Goal: Task Accomplishment & Management: Use online tool/utility

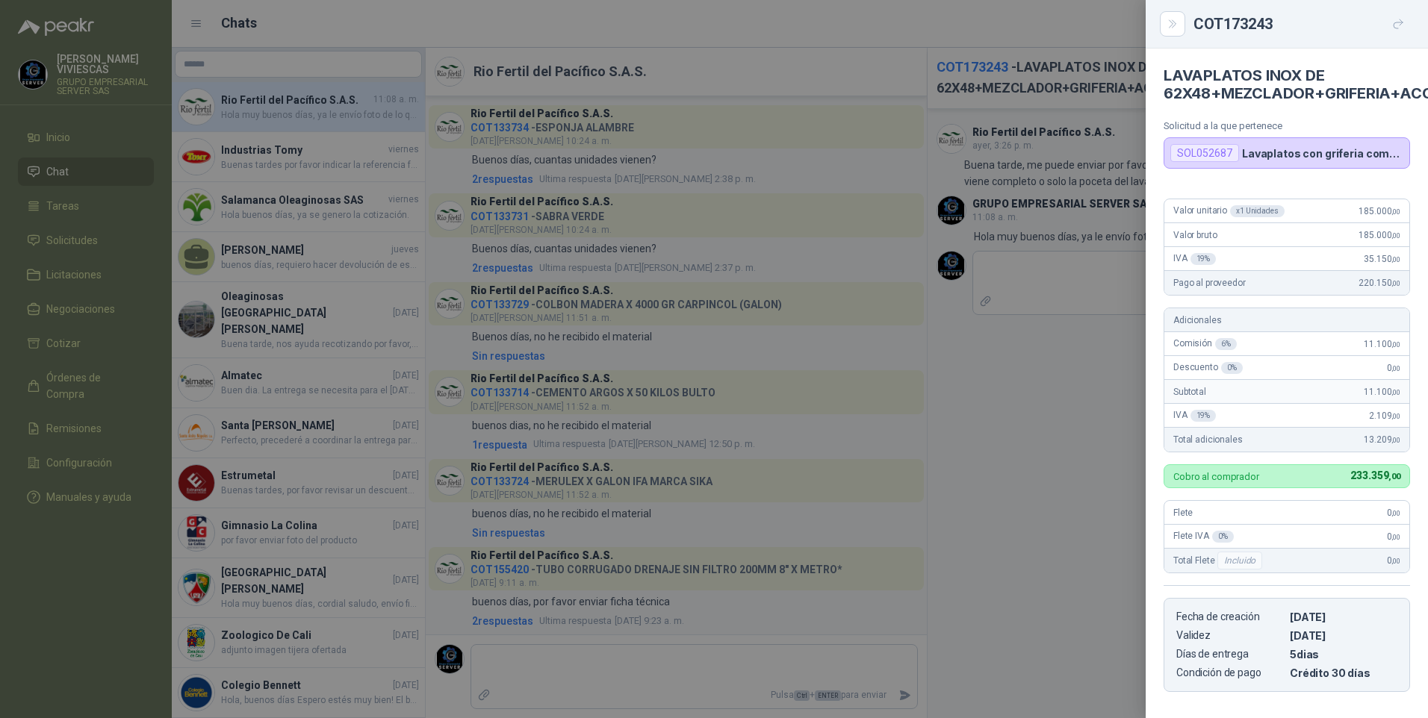
scroll to position [0, 52]
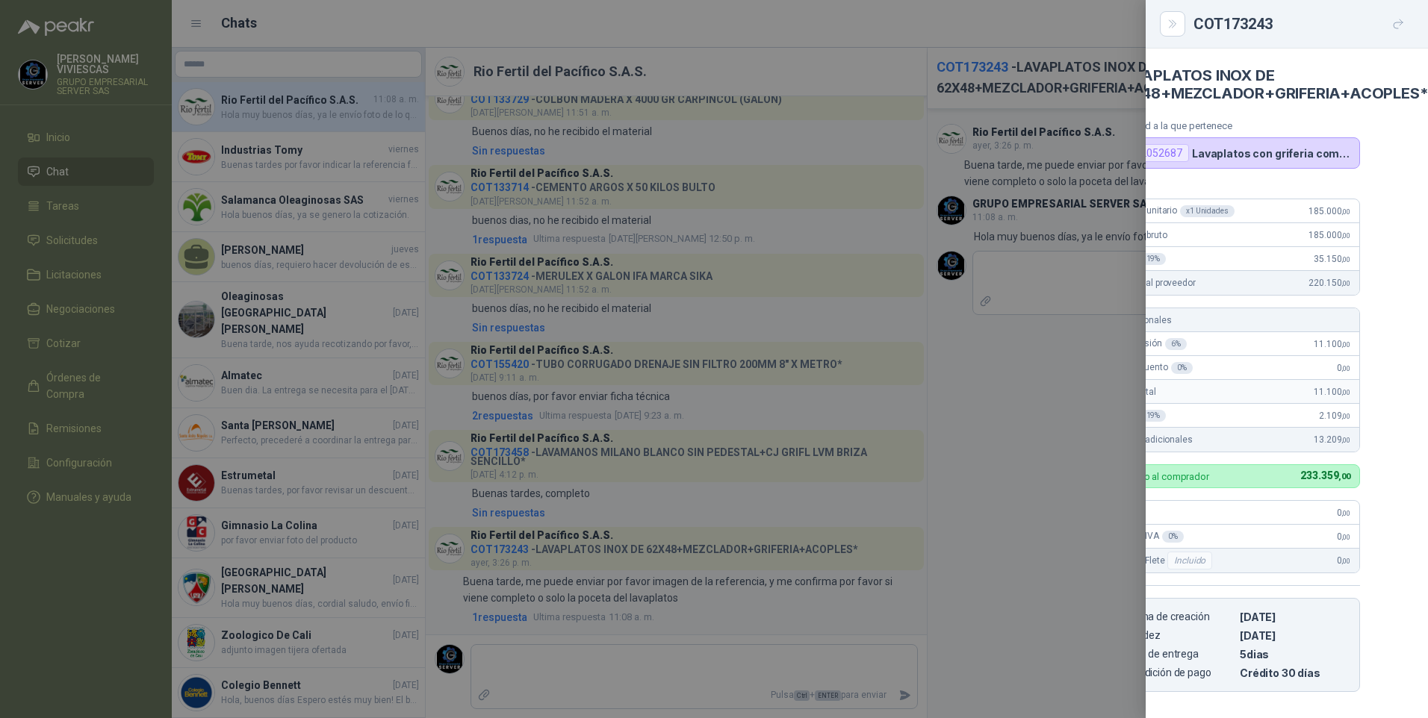
click at [1059, 665] on div at bounding box center [714, 359] width 1428 height 718
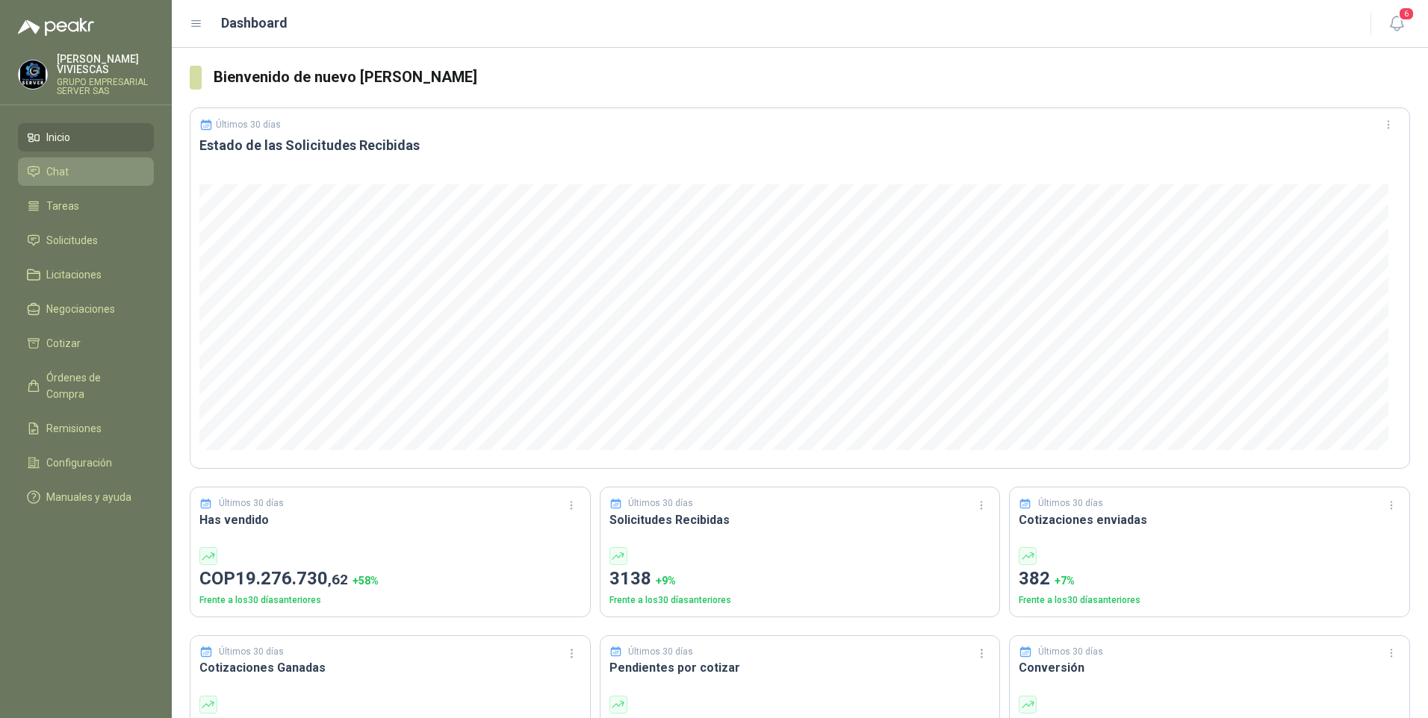
click at [63, 171] on span "Chat" at bounding box center [57, 172] width 22 height 16
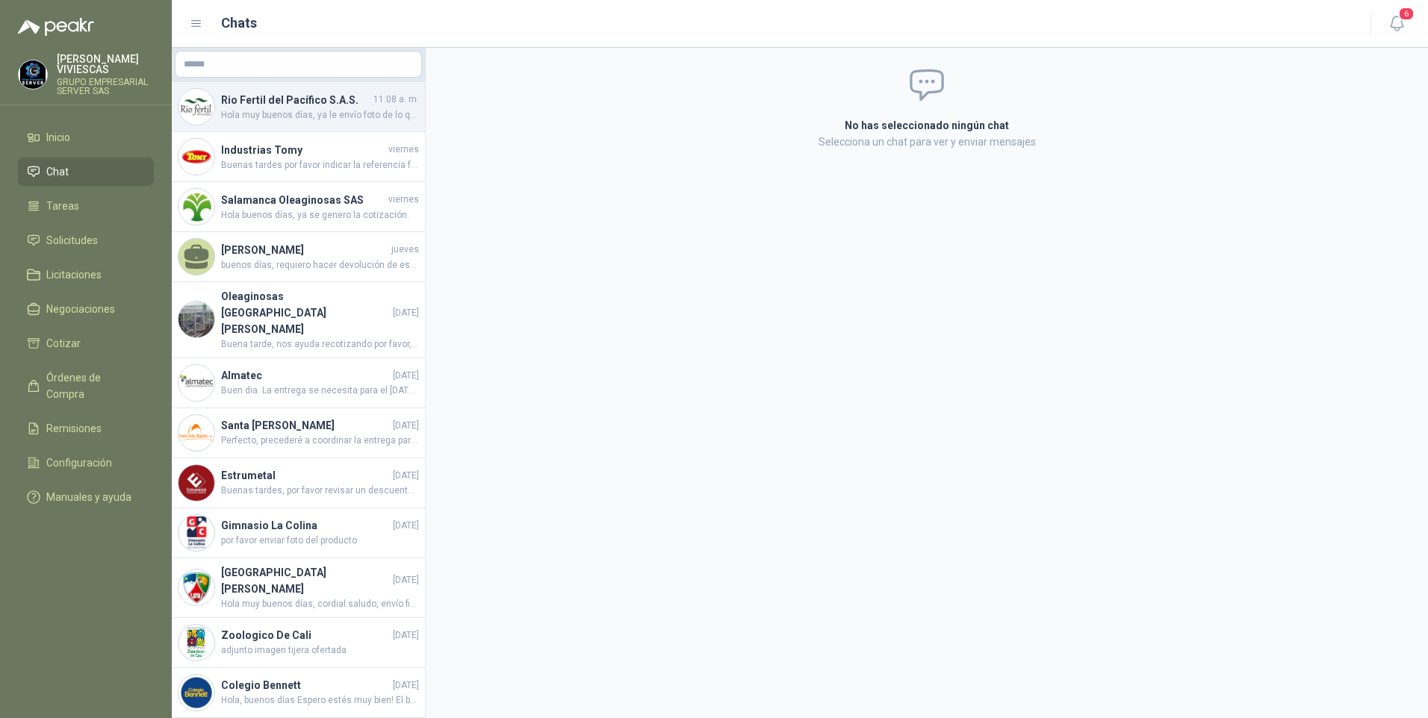
click at [252, 119] on span "Hola muy buenos días, ya le envío foto de lo que esta ofertado." at bounding box center [320, 115] width 198 height 14
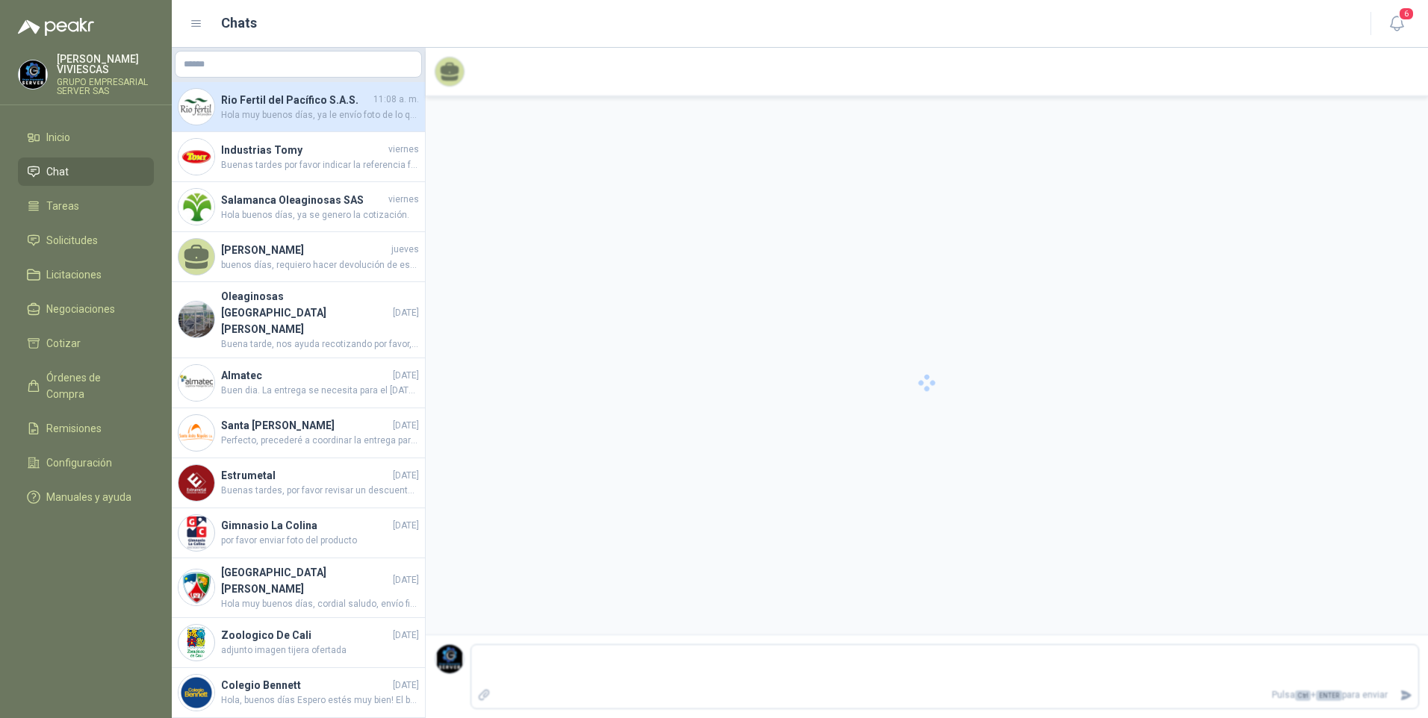
scroll to position [197, 0]
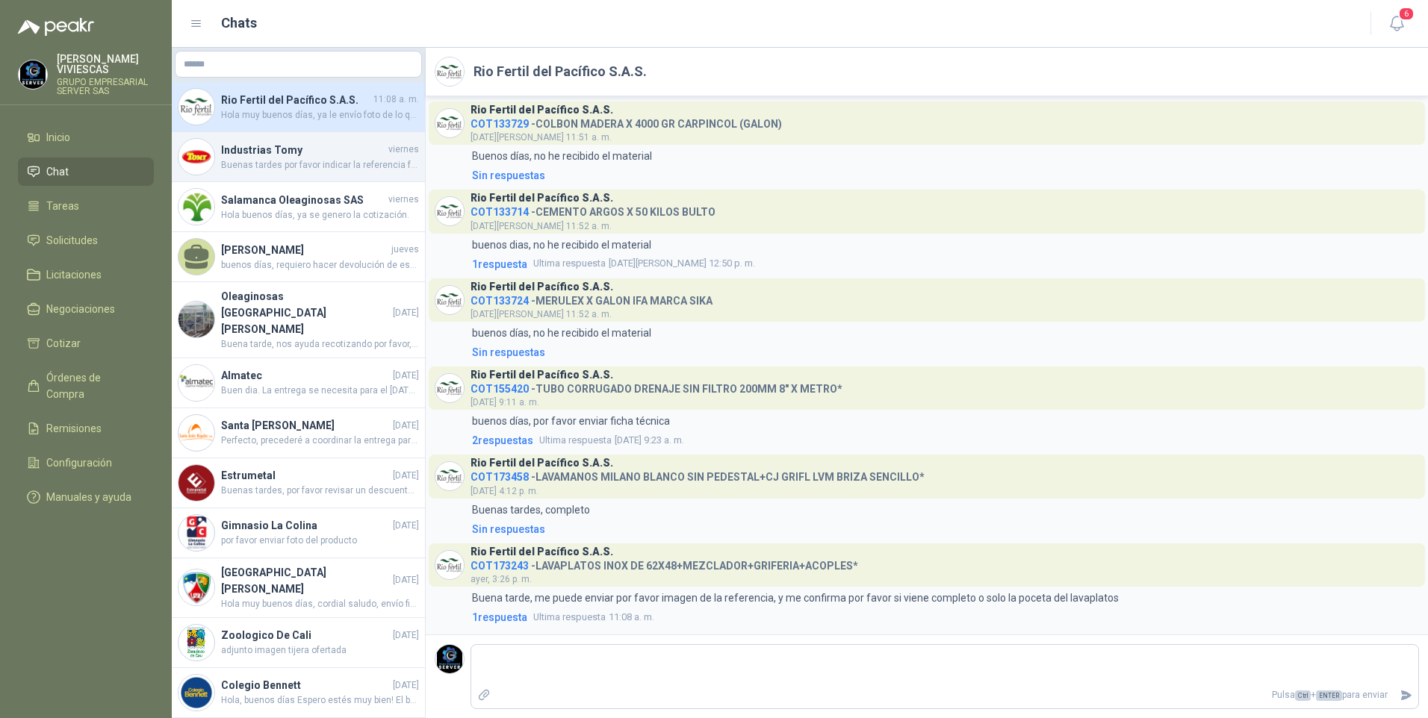
click at [319, 163] on span "Buenas tardes por favor indicar la referencia foto y especificaciones tecnicas …" at bounding box center [320, 165] width 198 height 14
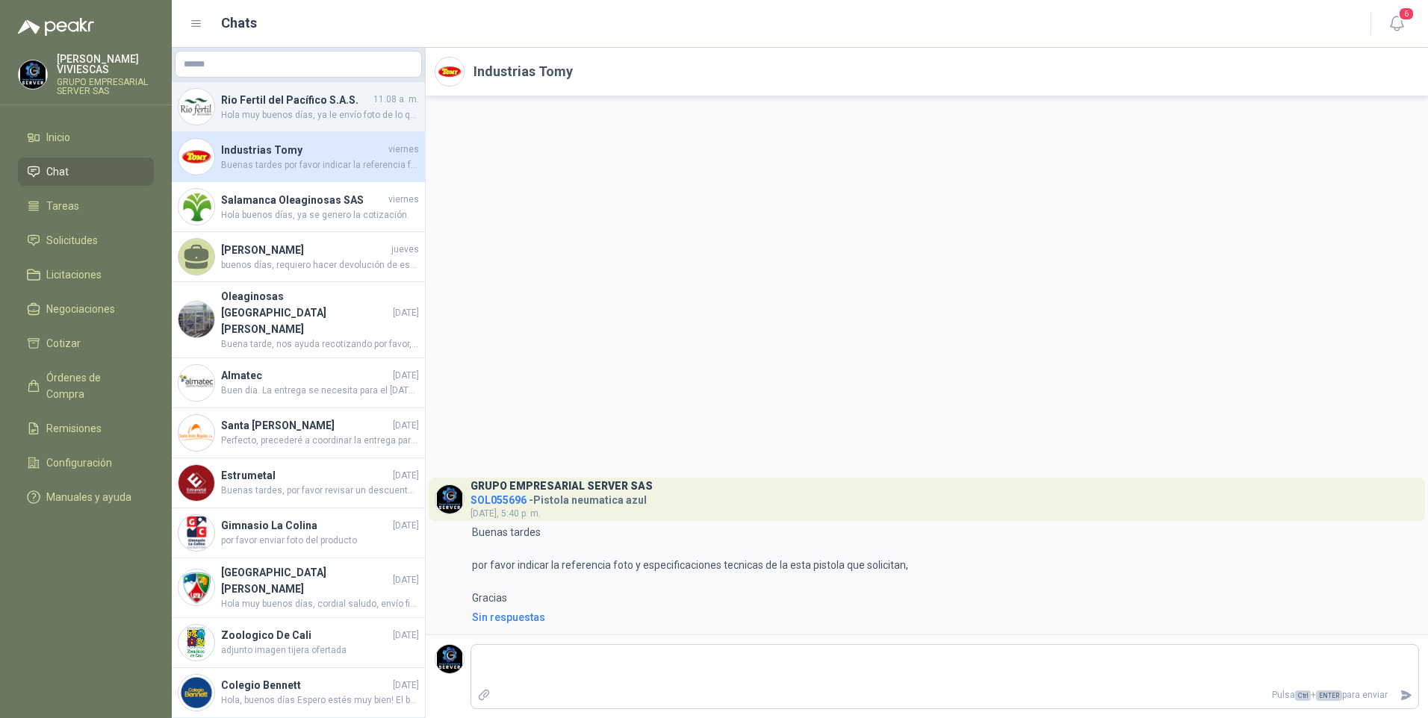
click at [319, 117] on span "Hola muy buenos días, ya le envío foto de lo que esta ofertado." at bounding box center [320, 115] width 198 height 14
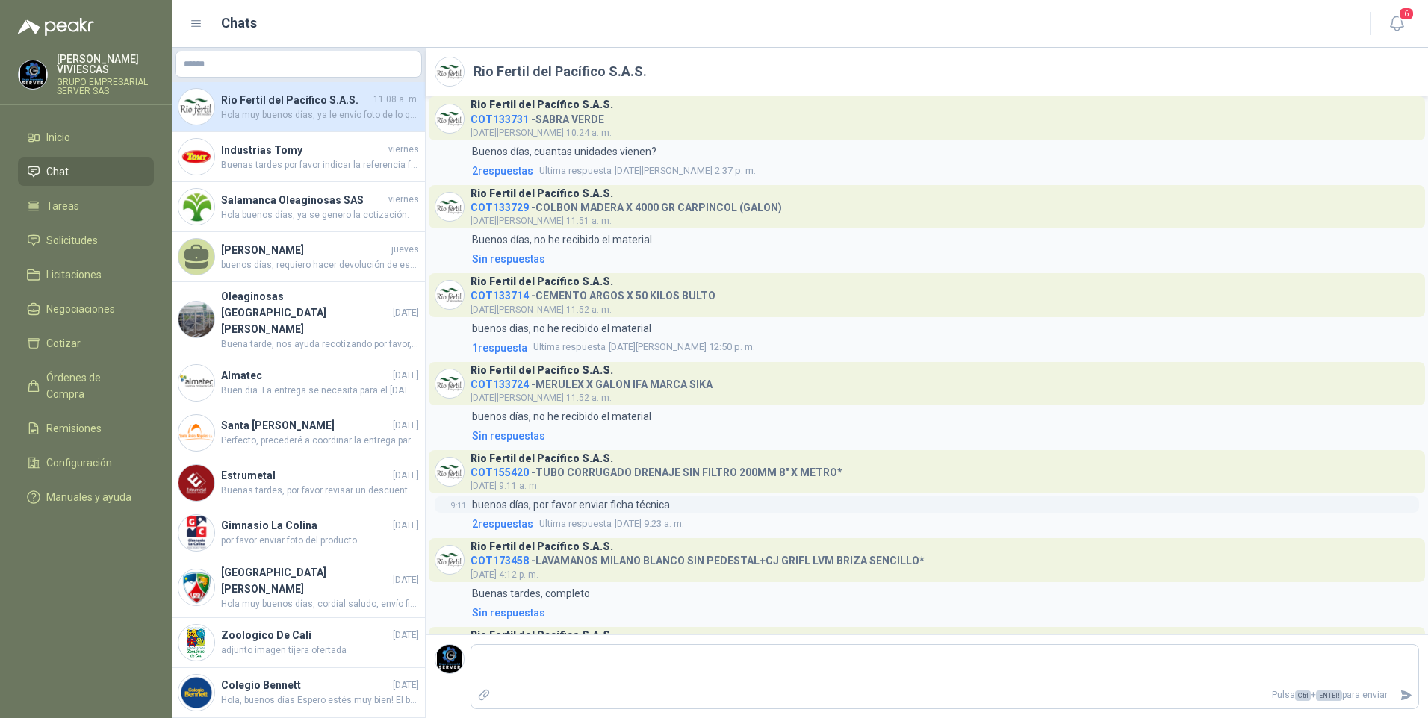
scroll to position [197, 0]
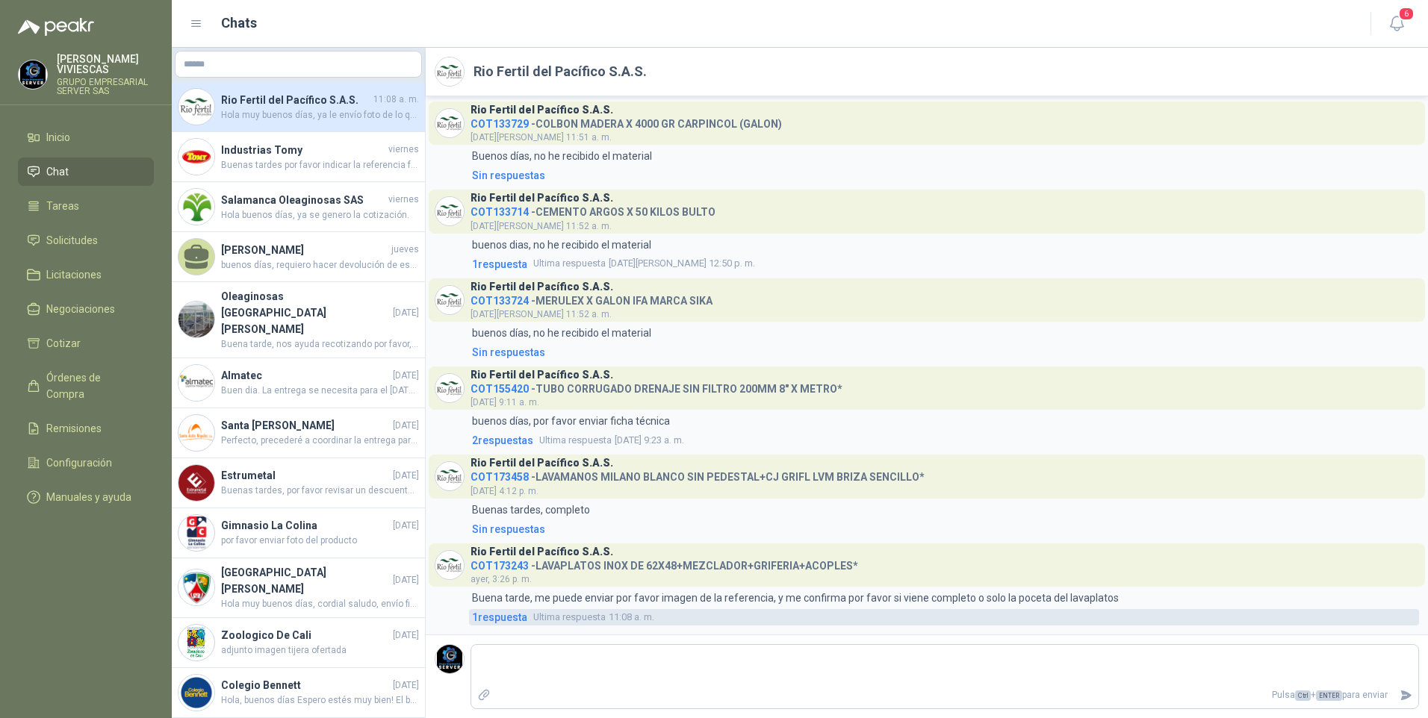
click at [513, 619] on span "1 respuesta" at bounding box center [499, 617] width 55 height 16
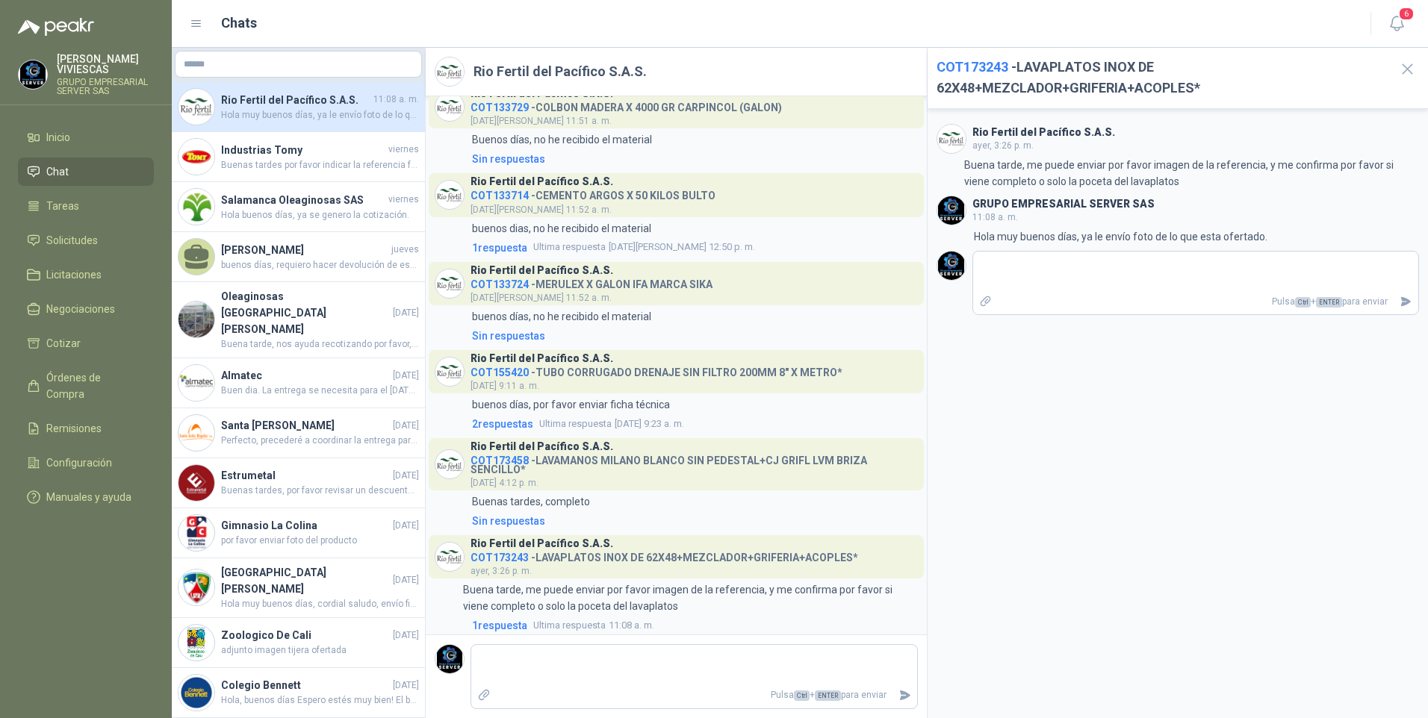
scroll to position [222, 0]
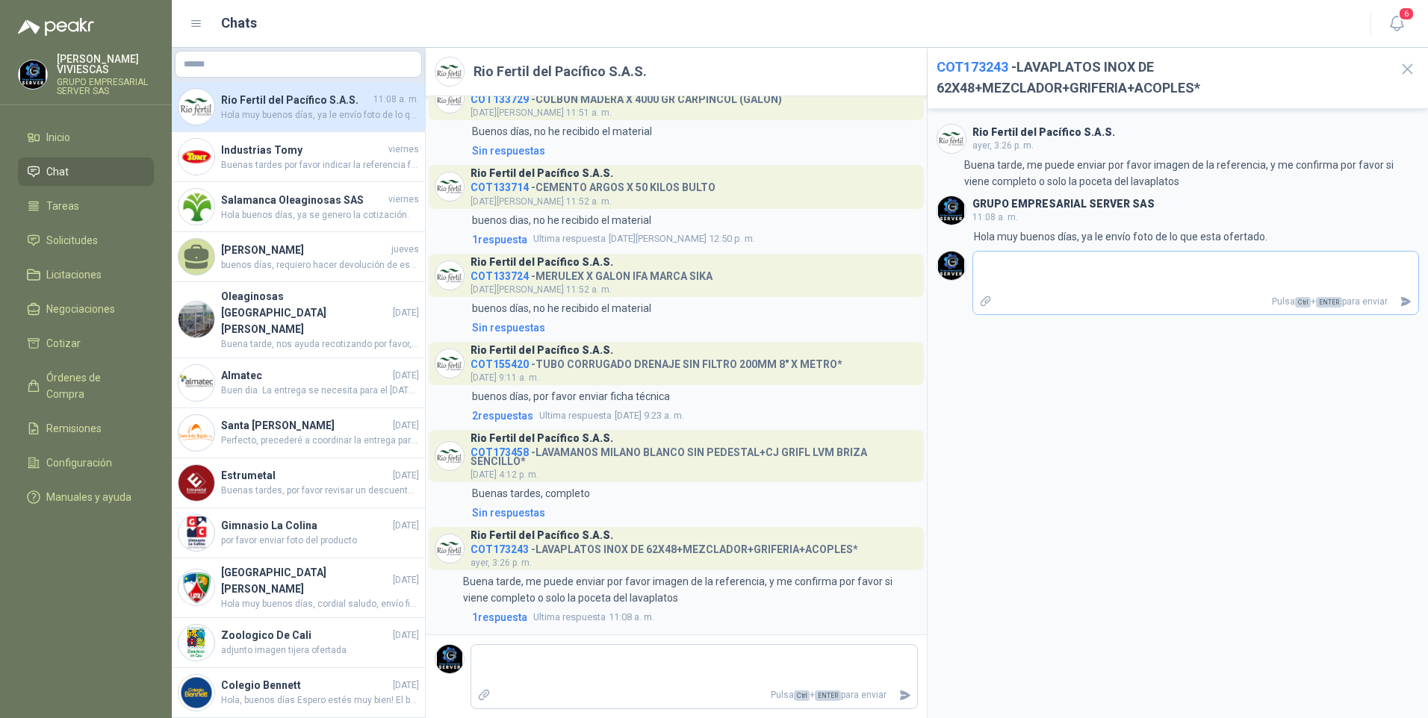
click at [1011, 278] on textarea at bounding box center [1196, 272] width 446 height 34
click at [496, 550] on span "COT173243" at bounding box center [499, 550] width 58 height 12
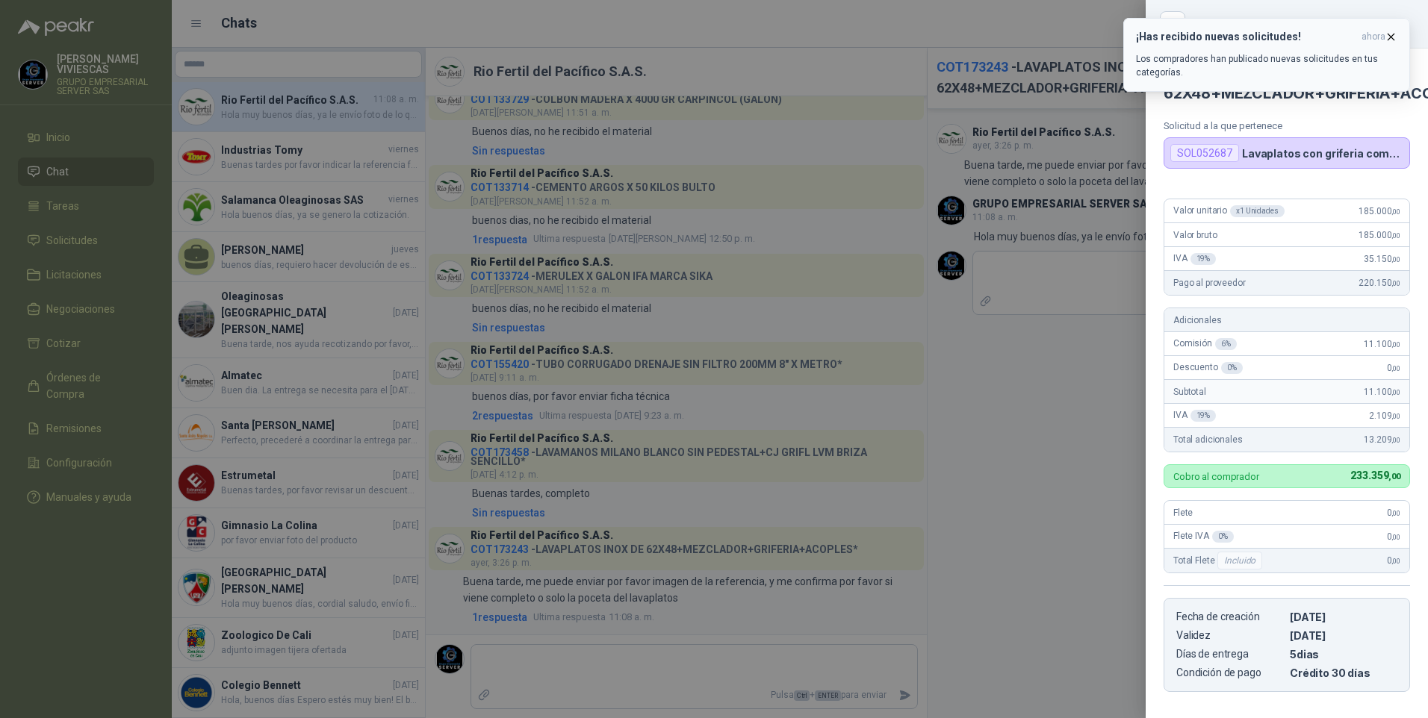
click at [1393, 34] on icon "button" at bounding box center [1390, 37] width 13 height 13
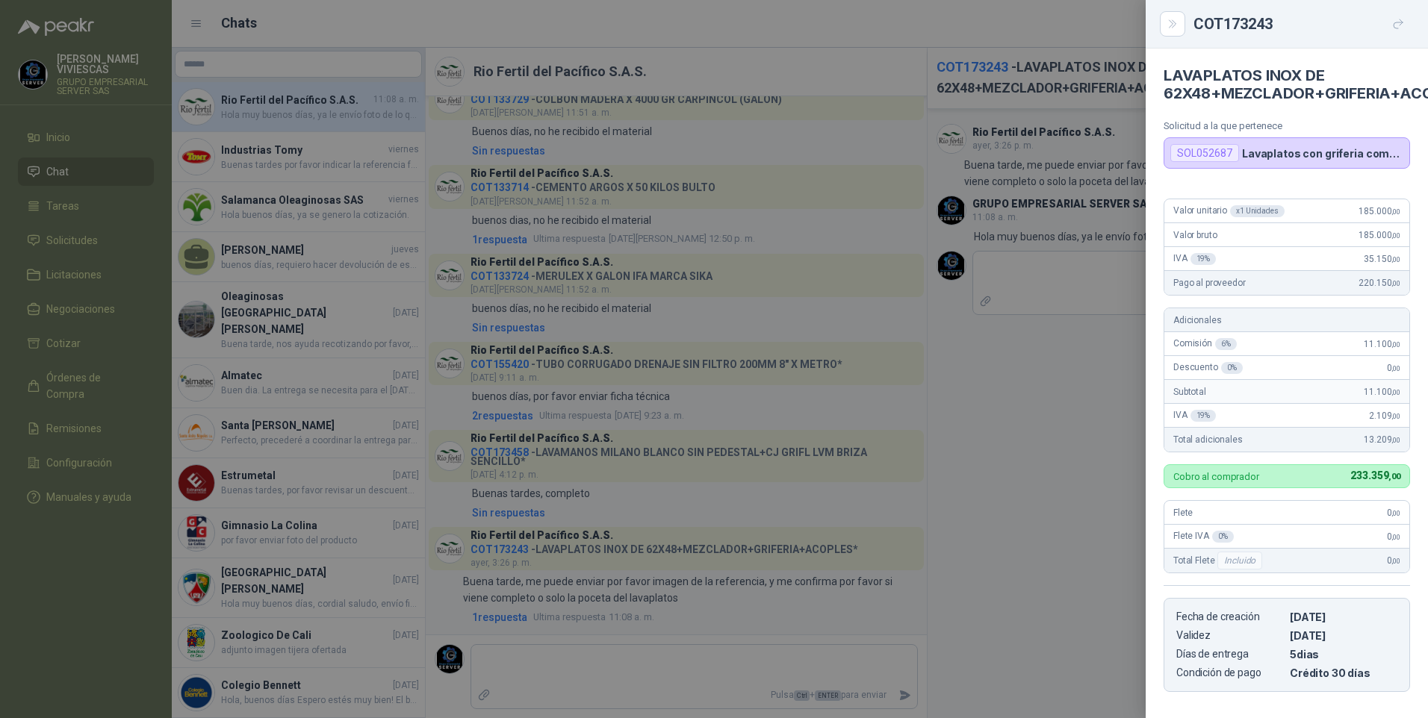
click at [601, 205] on div at bounding box center [714, 359] width 1428 height 718
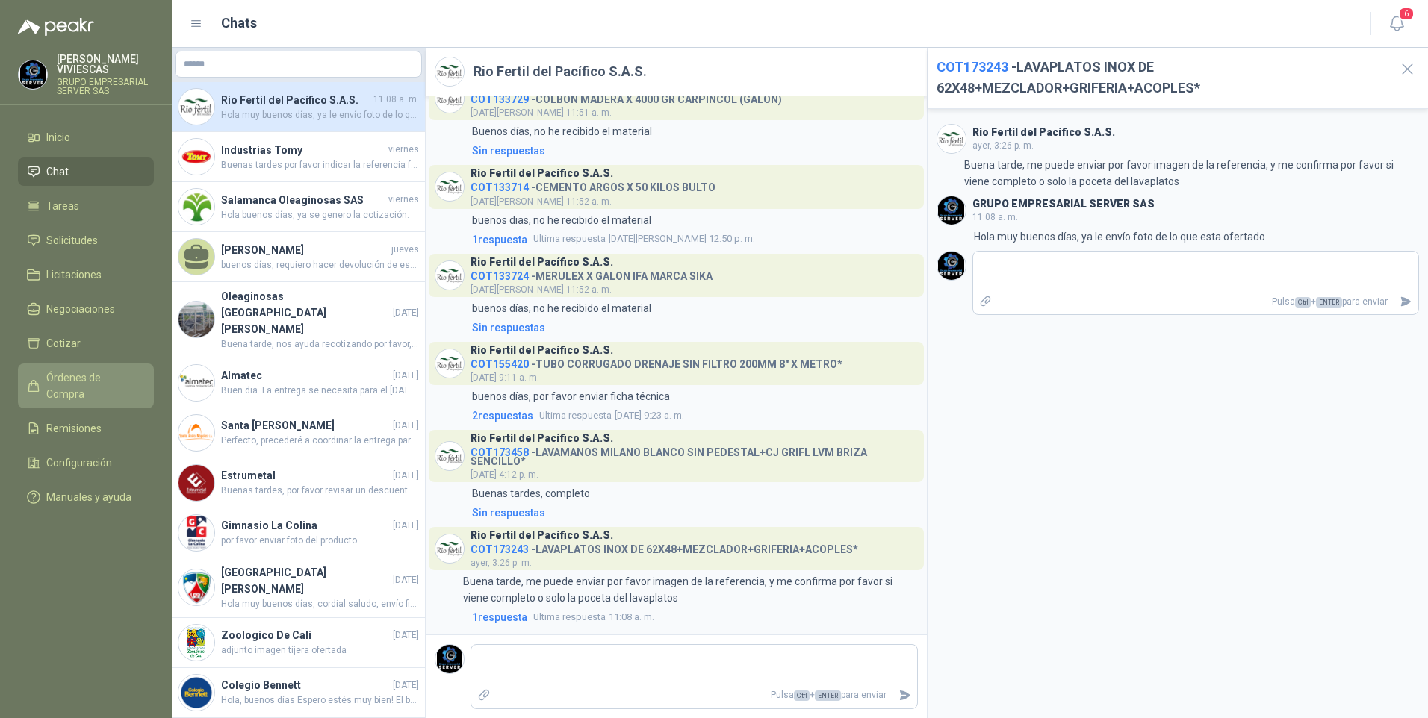
click at [66, 383] on span "Órdenes de Compra" at bounding box center [92, 386] width 93 height 33
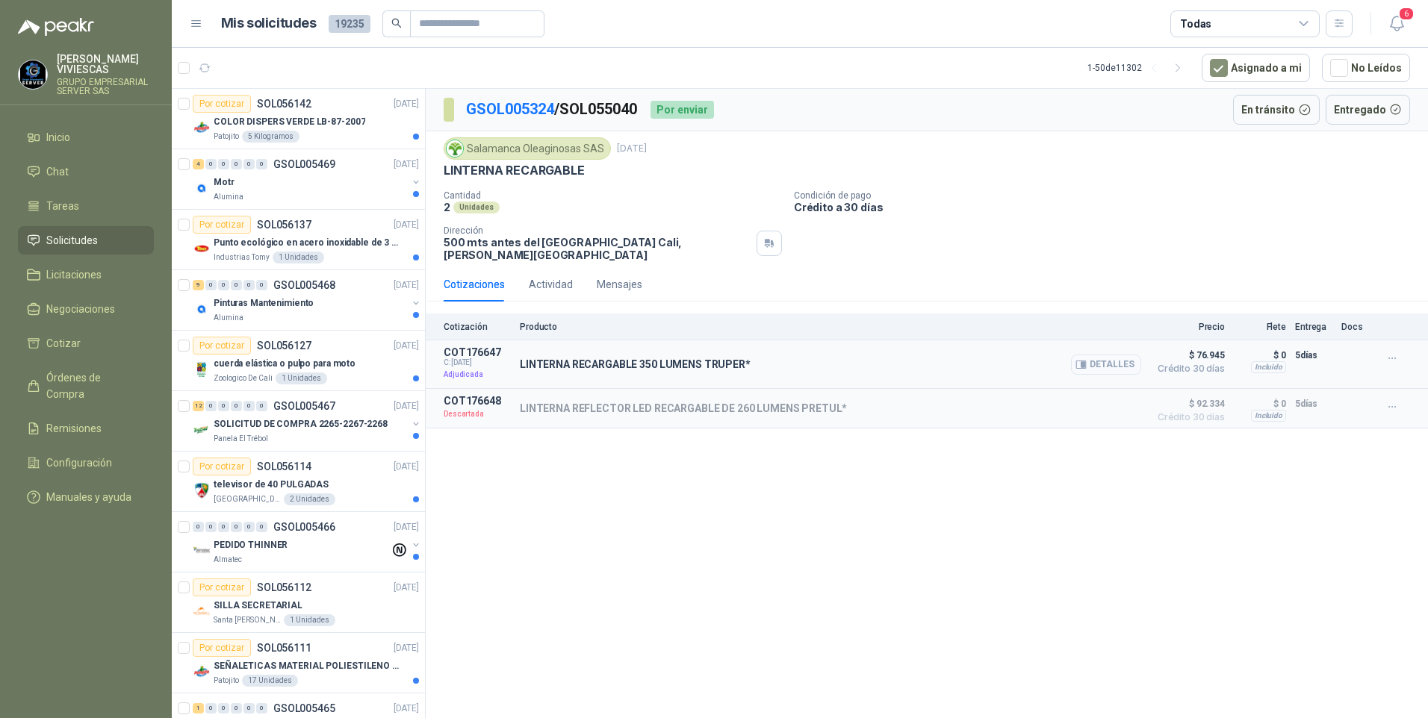
click at [1113, 355] on button "Detalles" at bounding box center [1106, 365] width 70 height 20
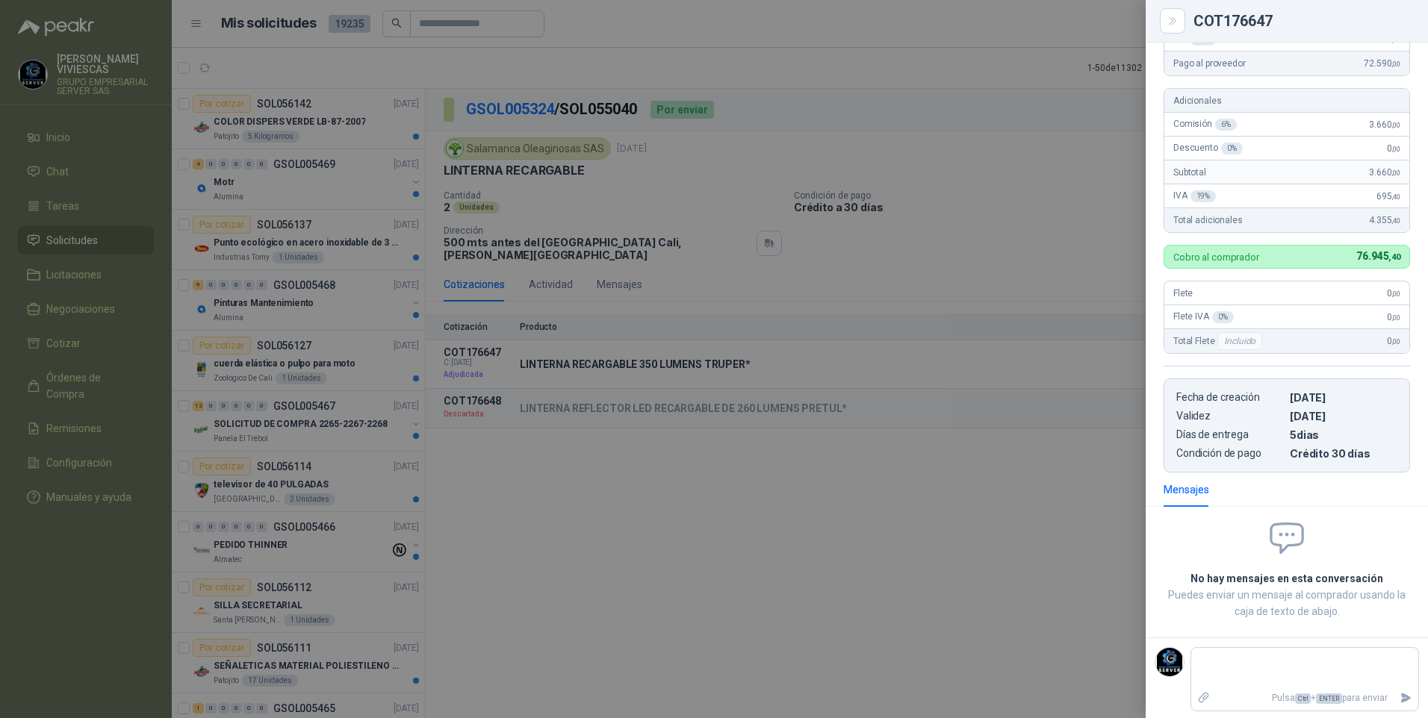
scroll to position [216, 0]
drag, startPoint x: 732, startPoint y: 671, endPoint x: 760, endPoint y: 608, distance: 68.8
click at [731, 670] on div at bounding box center [714, 359] width 1428 height 718
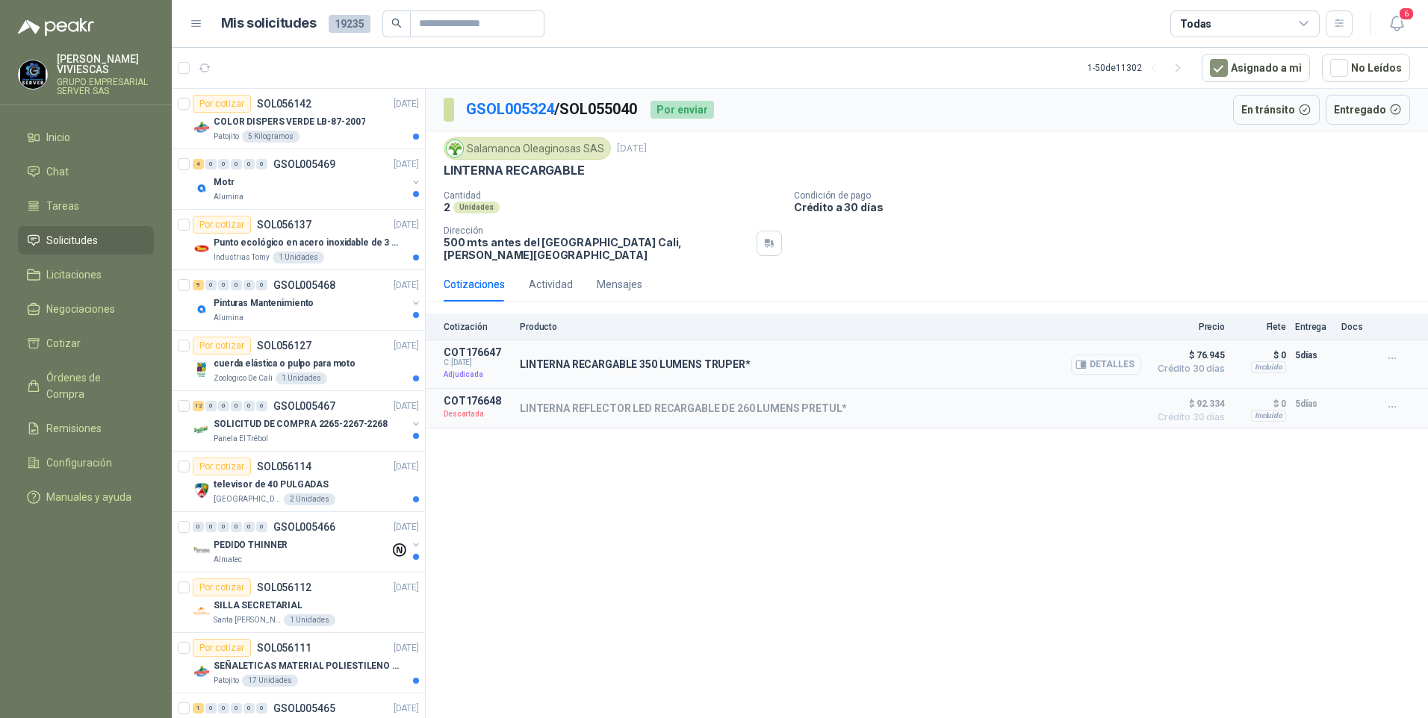
click at [1125, 355] on button "Detalles" at bounding box center [1106, 365] width 70 height 20
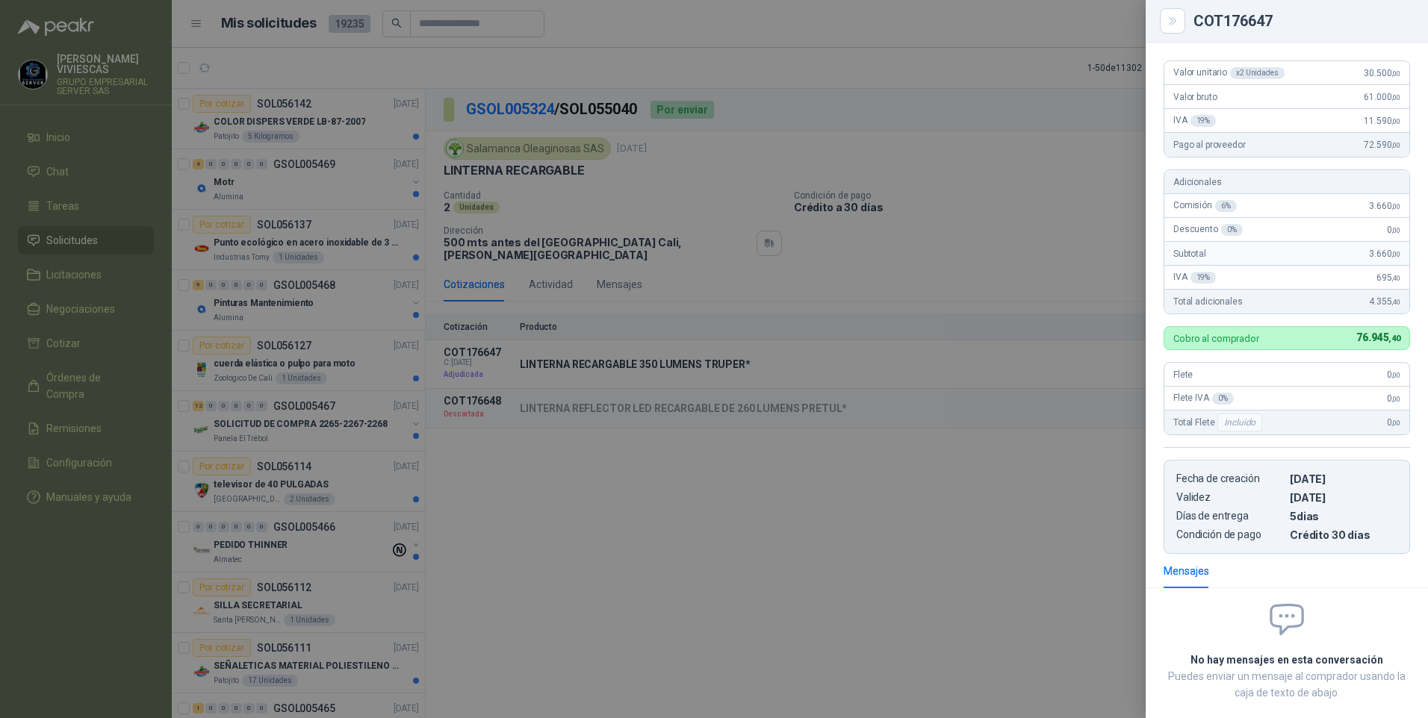
scroll to position [0, 0]
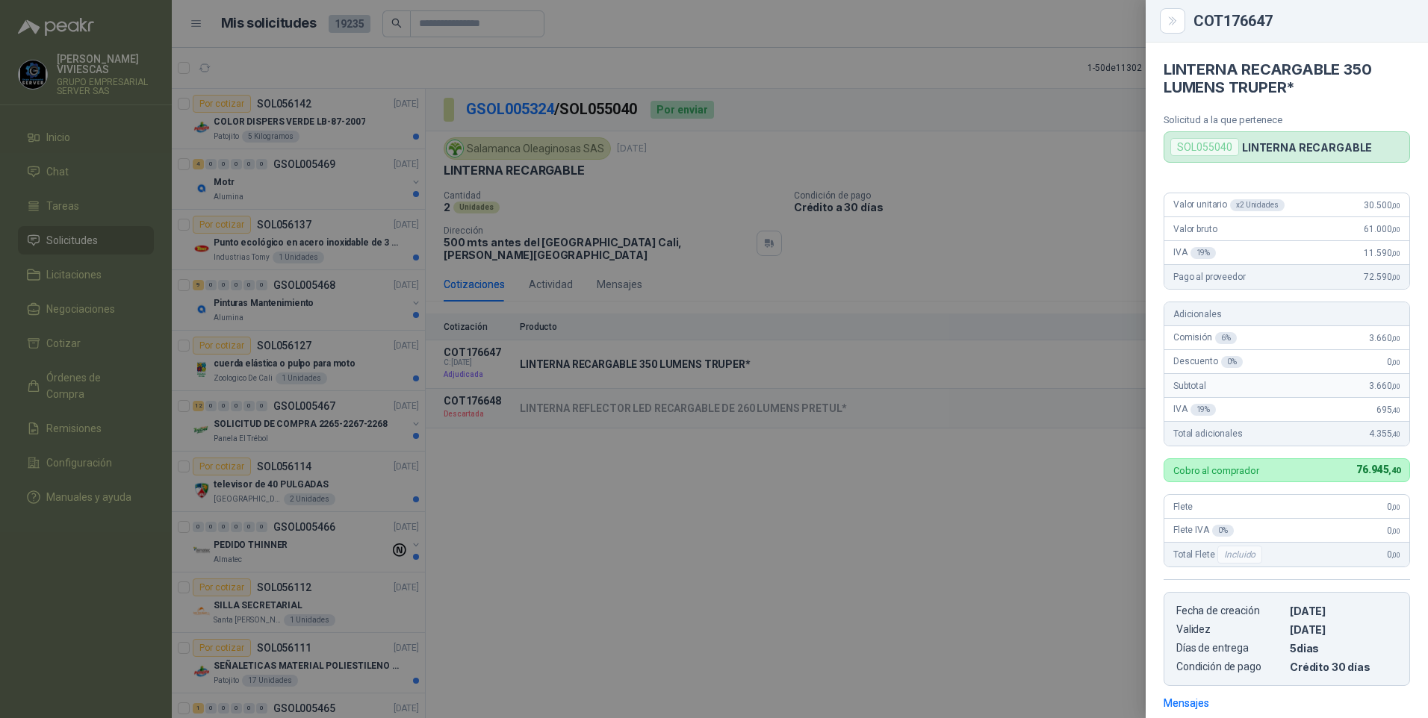
drag, startPoint x: 785, startPoint y: 588, endPoint x: 749, endPoint y: 526, distance: 70.9
click at [786, 588] on div at bounding box center [714, 359] width 1428 height 718
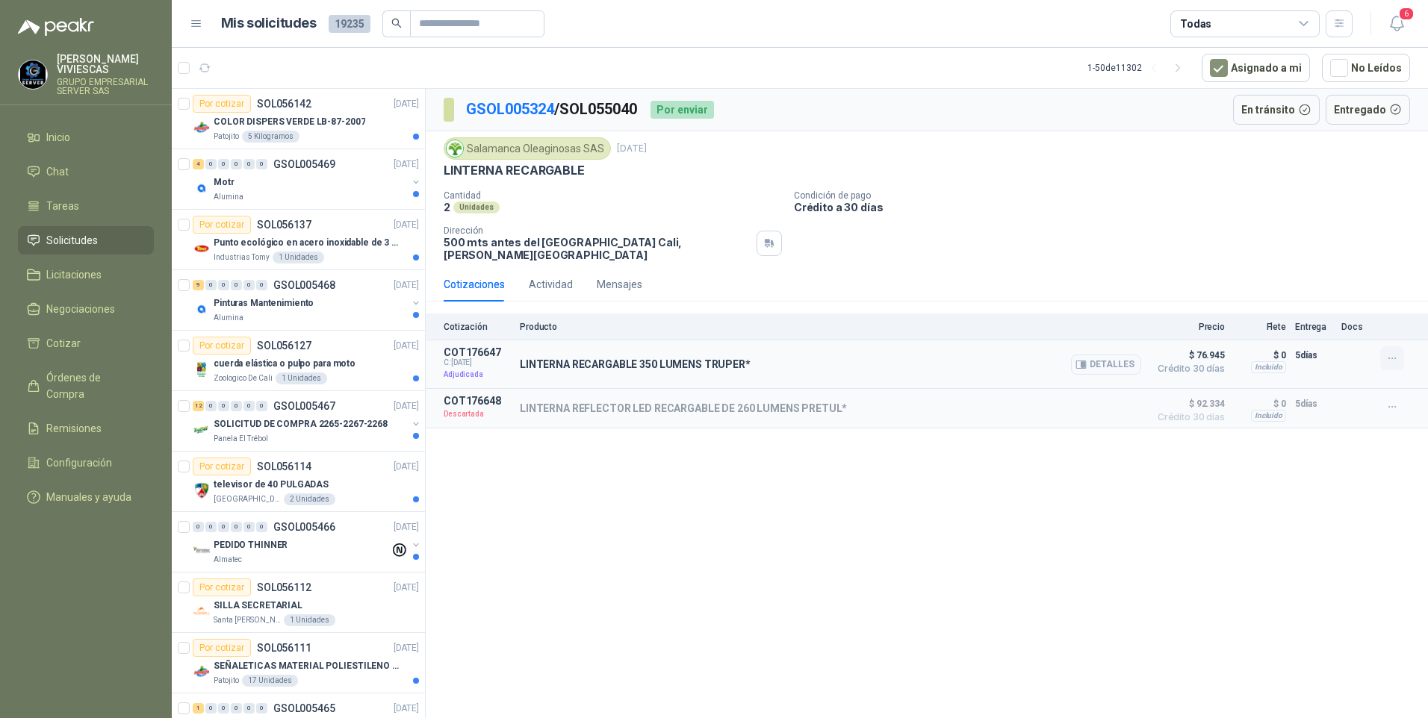
click at [1389, 352] on icon "button" at bounding box center [1392, 358] width 13 height 13
drag, startPoint x: 935, startPoint y: 513, endPoint x: 931, endPoint y: 499, distance: 14.7
click at [933, 511] on div "GSOL005324 / SOL055040 Por enviar En [PERSON_NAME] Entregado Salamanca Oleagino…" at bounding box center [927, 406] width 1002 height 635
click at [1093, 355] on button "Detalles" at bounding box center [1106, 365] width 70 height 20
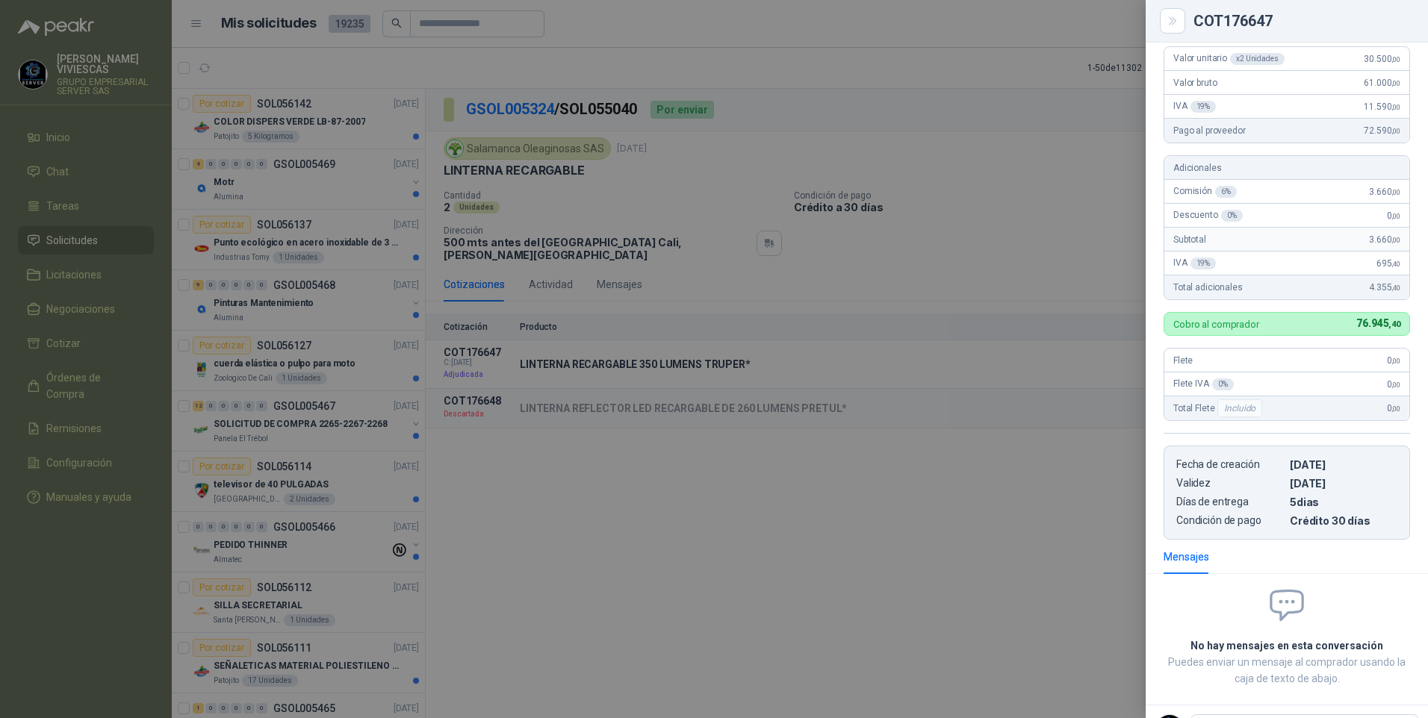
scroll to position [0, 0]
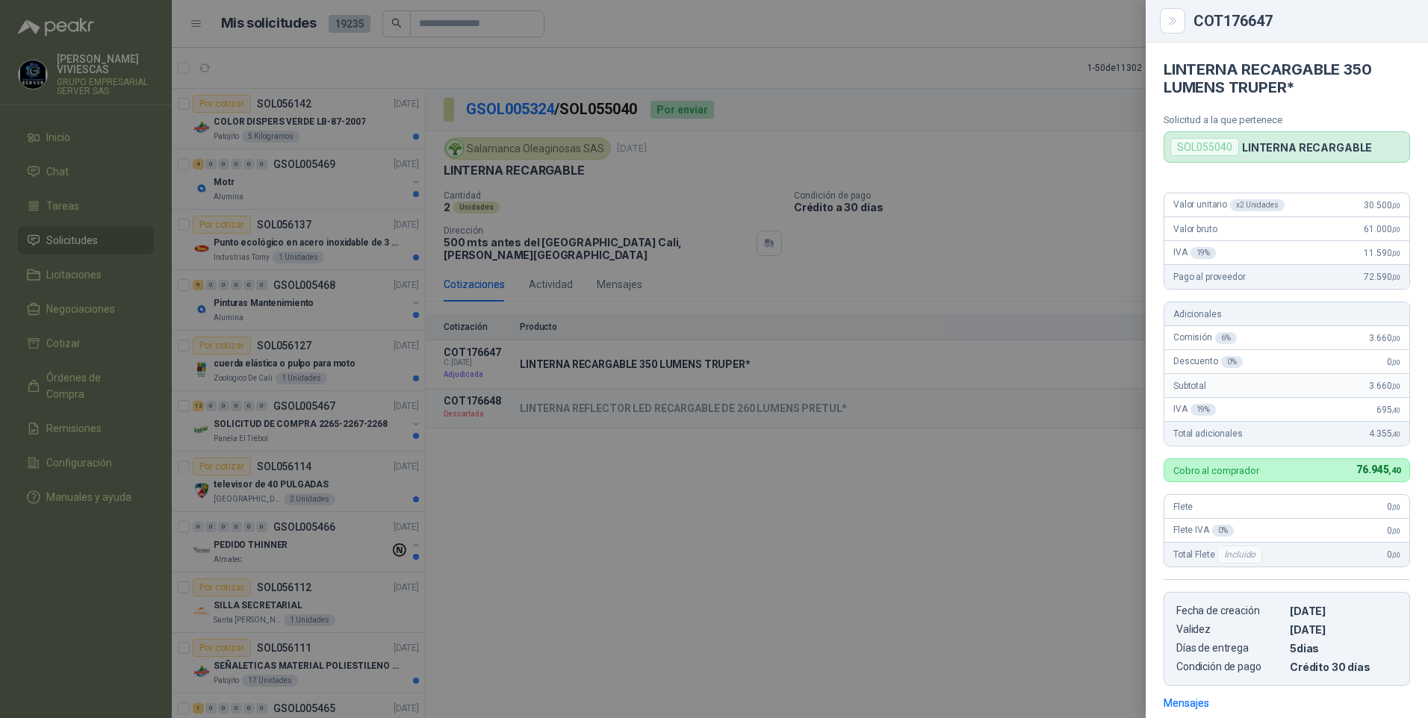
click at [621, 626] on div at bounding box center [714, 359] width 1428 height 718
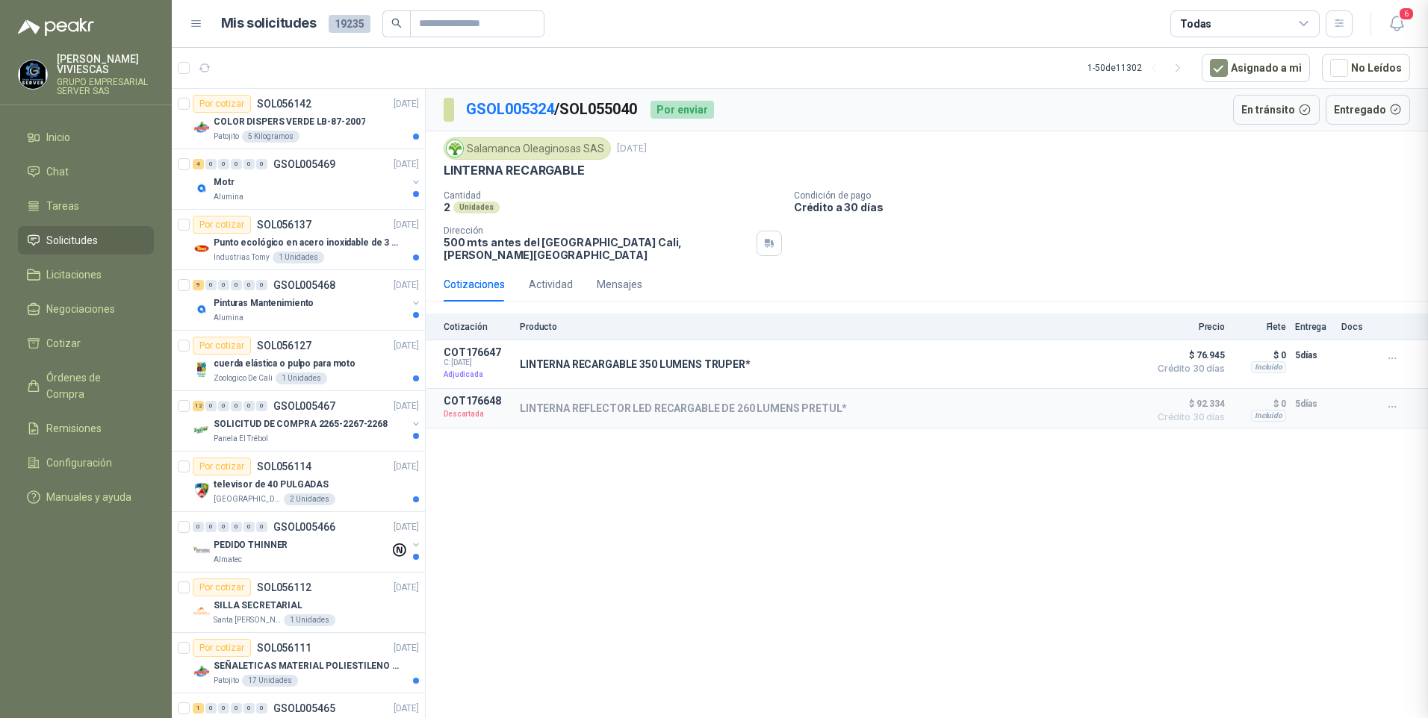
scroll to position [216, 0]
drag, startPoint x: 570, startPoint y: 111, endPoint x: 653, endPoint y: 111, distance: 82.9
click at [653, 111] on div "GSOL005324 / SOL055040 Por enviar" at bounding box center [579, 110] width 270 height 24
drag, startPoint x: 653, startPoint y: 111, endPoint x: 612, endPoint y: 109, distance: 41.1
copy p "SOL055040"
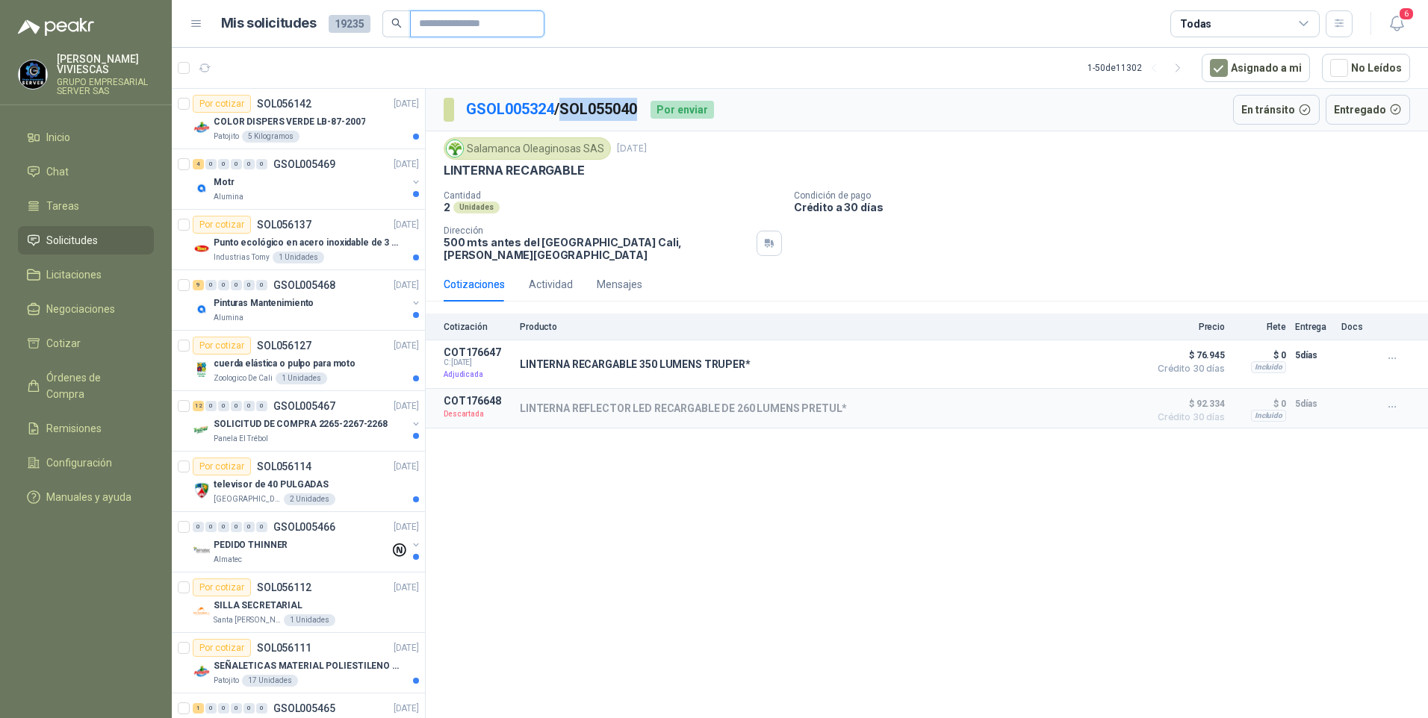
click at [435, 25] on input "text" at bounding box center [471, 23] width 105 height 25
paste input "*********"
click at [496, 26] on input "*********" at bounding box center [471, 23] width 105 height 25
type input "*********"
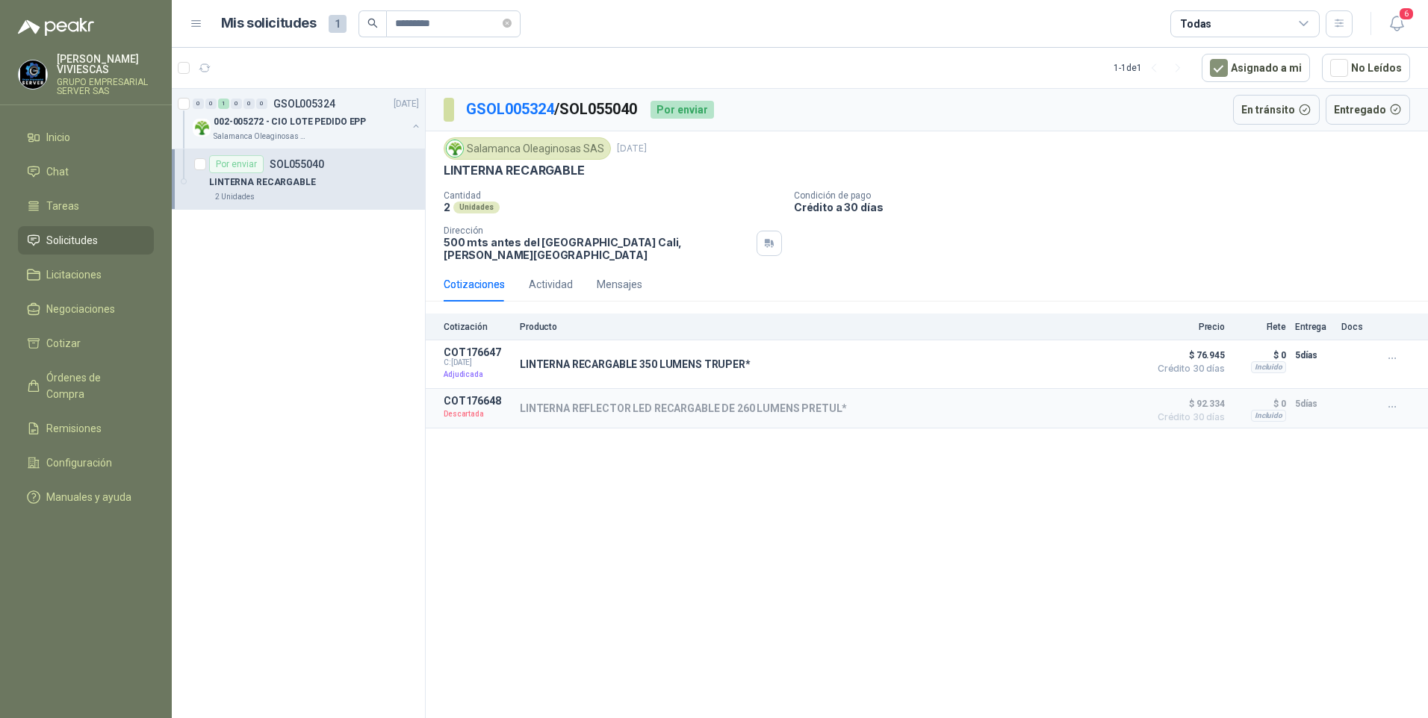
click at [285, 184] on p "LINTERNA RECARGABLE" at bounding box center [262, 182] width 107 height 14
click at [249, 178] on p "LINTERNA RECARGABLE" at bounding box center [262, 182] width 107 height 14
click at [231, 176] on p "LINTERNA RECARGABLE" at bounding box center [262, 182] width 107 height 14
click at [256, 121] on p "002-005272 - CIO LOTE PEDIDO EPP" at bounding box center [290, 122] width 152 height 14
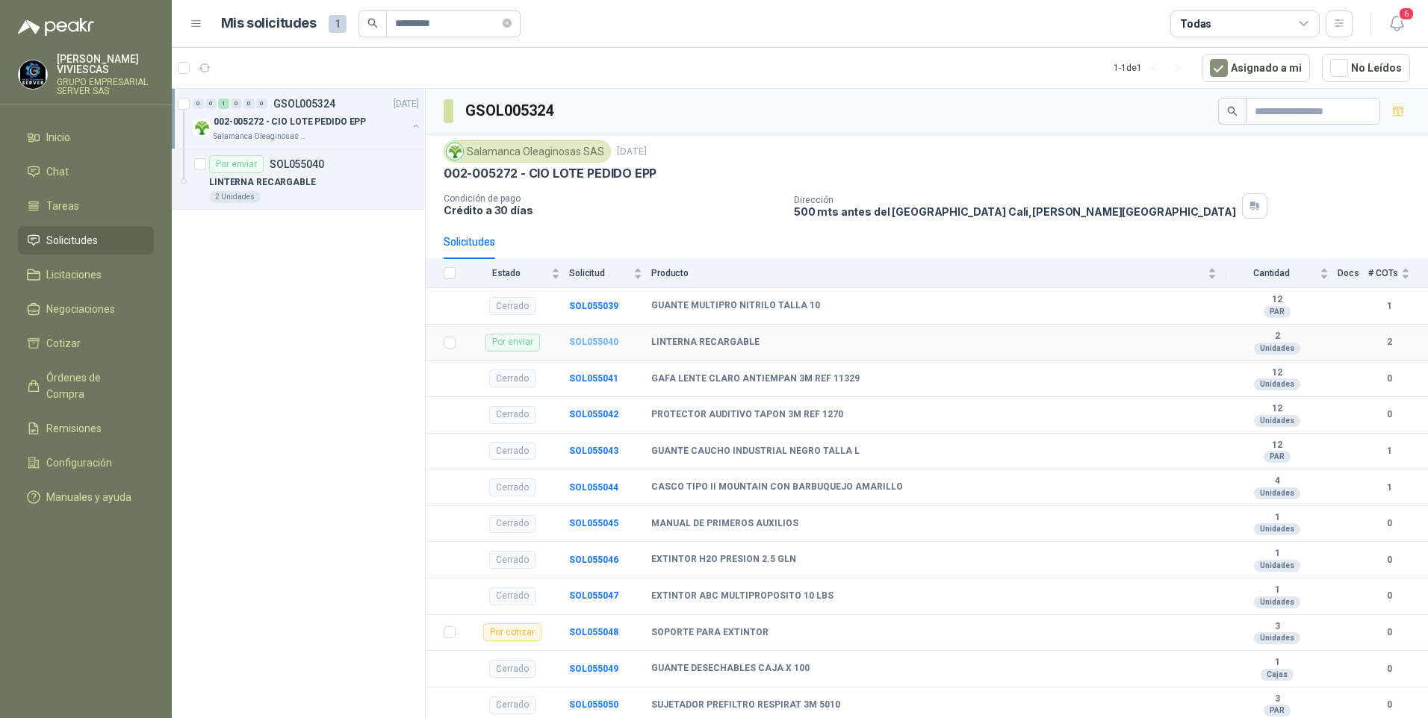
click at [570, 340] on b "SOL055040" at bounding box center [593, 342] width 49 height 10
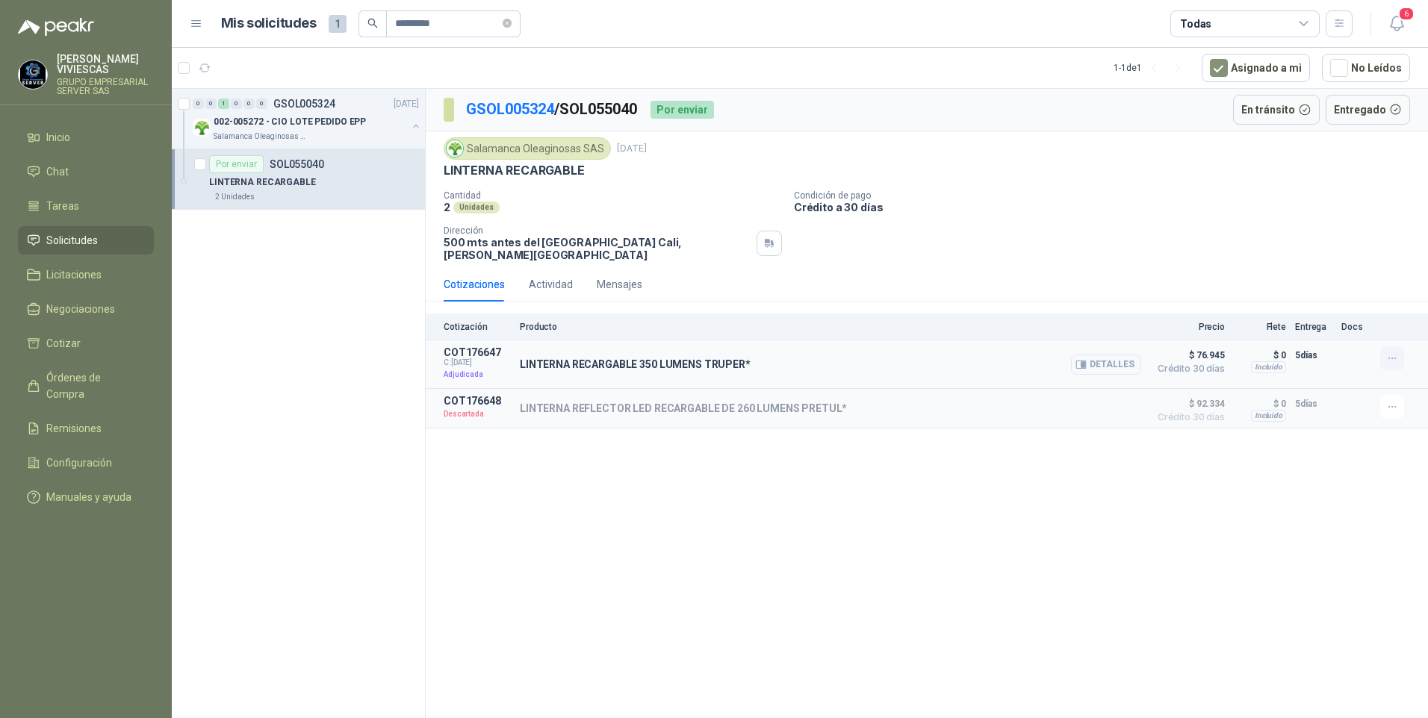
click at [1393, 352] on icon "button" at bounding box center [1392, 358] width 13 height 13
click at [1006, 482] on div "GSOL005324 / SOL055040 Por enviar En [PERSON_NAME] Entregado Salamanca Oleagino…" at bounding box center [927, 406] width 1002 height 635
drag, startPoint x: 535, startPoint y: 355, endPoint x: 544, endPoint y: 352, distance: 8.5
click at [544, 358] on p "LINTERNA RECARGABLE 350 LUMENS TRUPER*" at bounding box center [635, 364] width 231 height 12
click at [1107, 355] on button "Detalles" at bounding box center [1106, 365] width 70 height 20
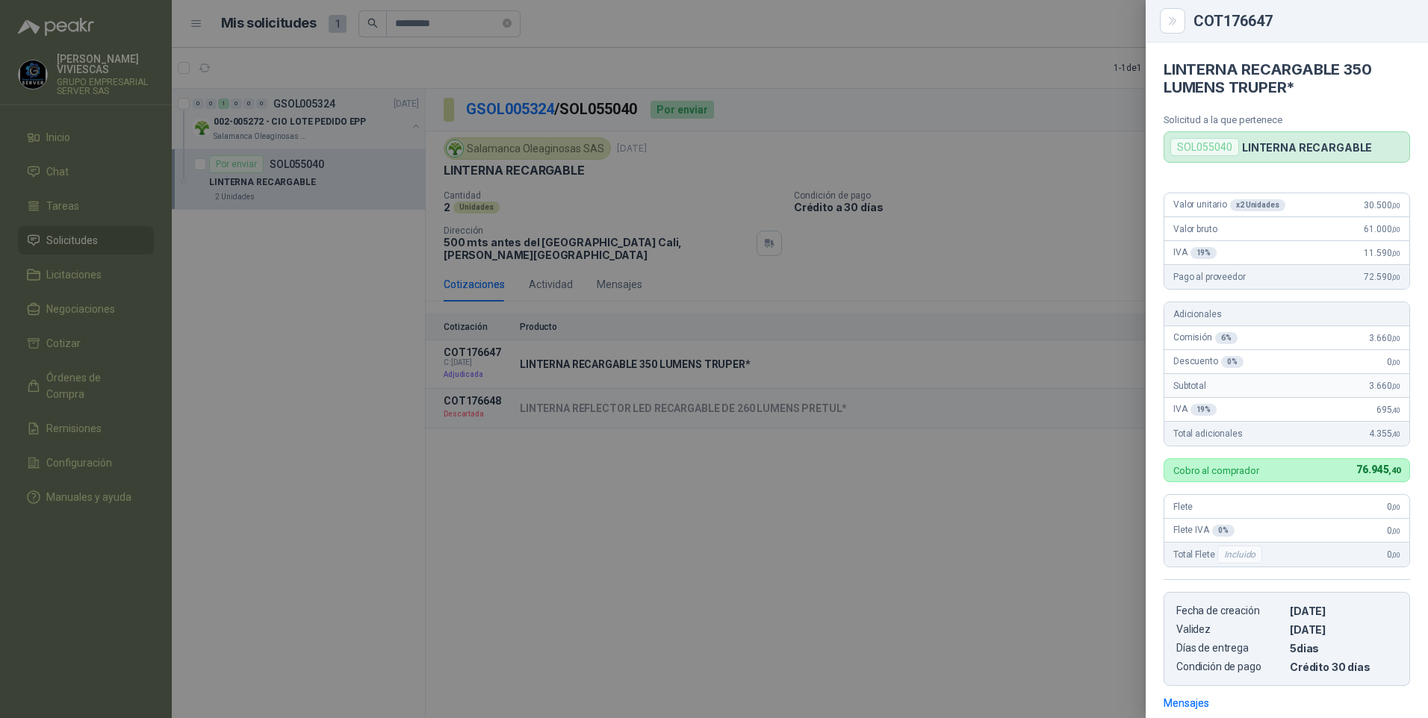
click at [320, 482] on div at bounding box center [714, 359] width 1428 height 718
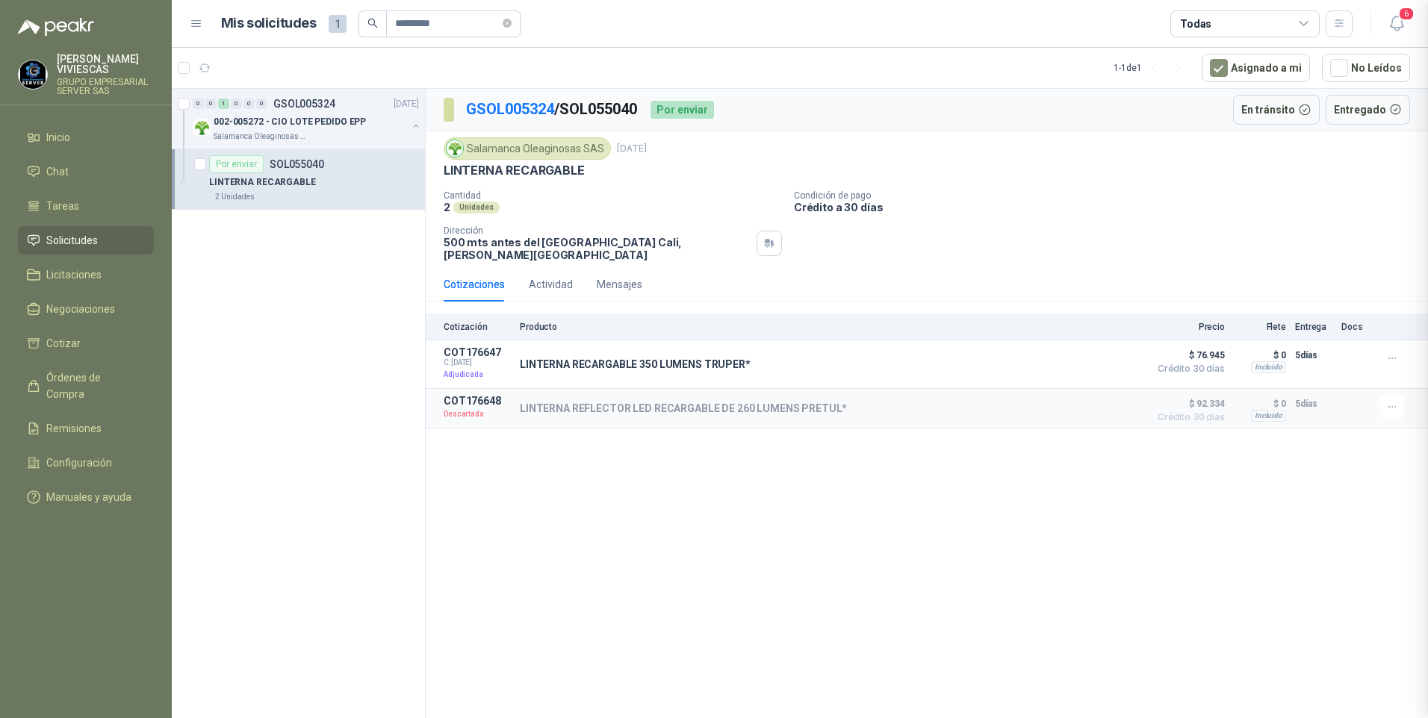
scroll to position [216, 0]
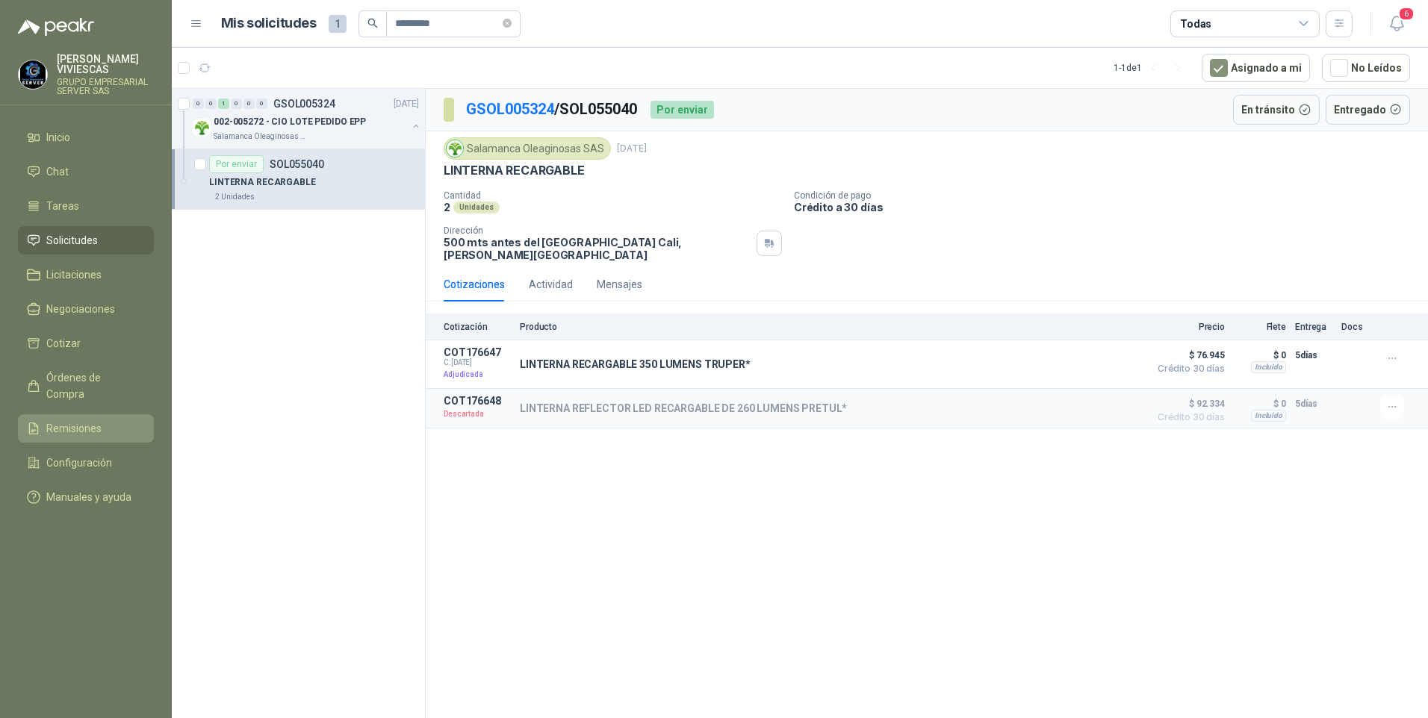
click at [72, 420] on span "Remisiones" at bounding box center [73, 428] width 55 height 16
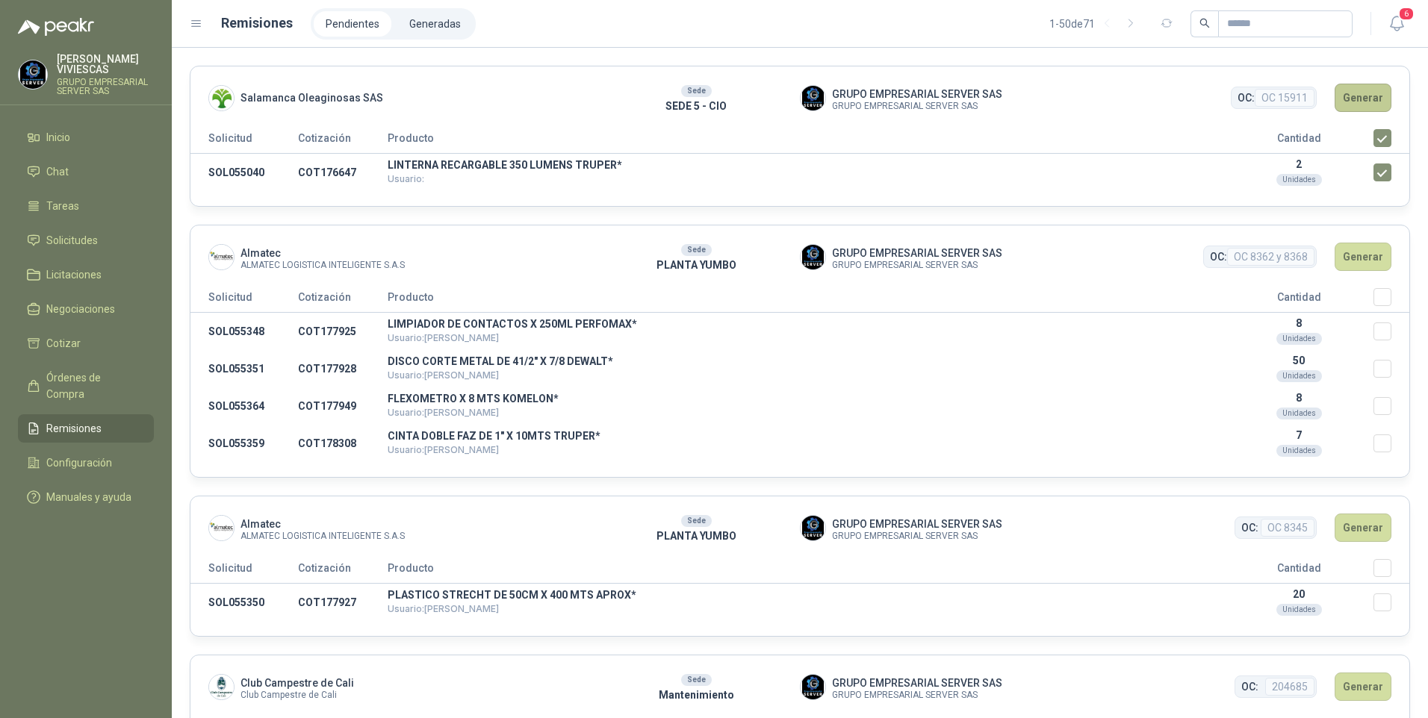
click at [1357, 97] on button "Generar" at bounding box center [1362, 98] width 57 height 28
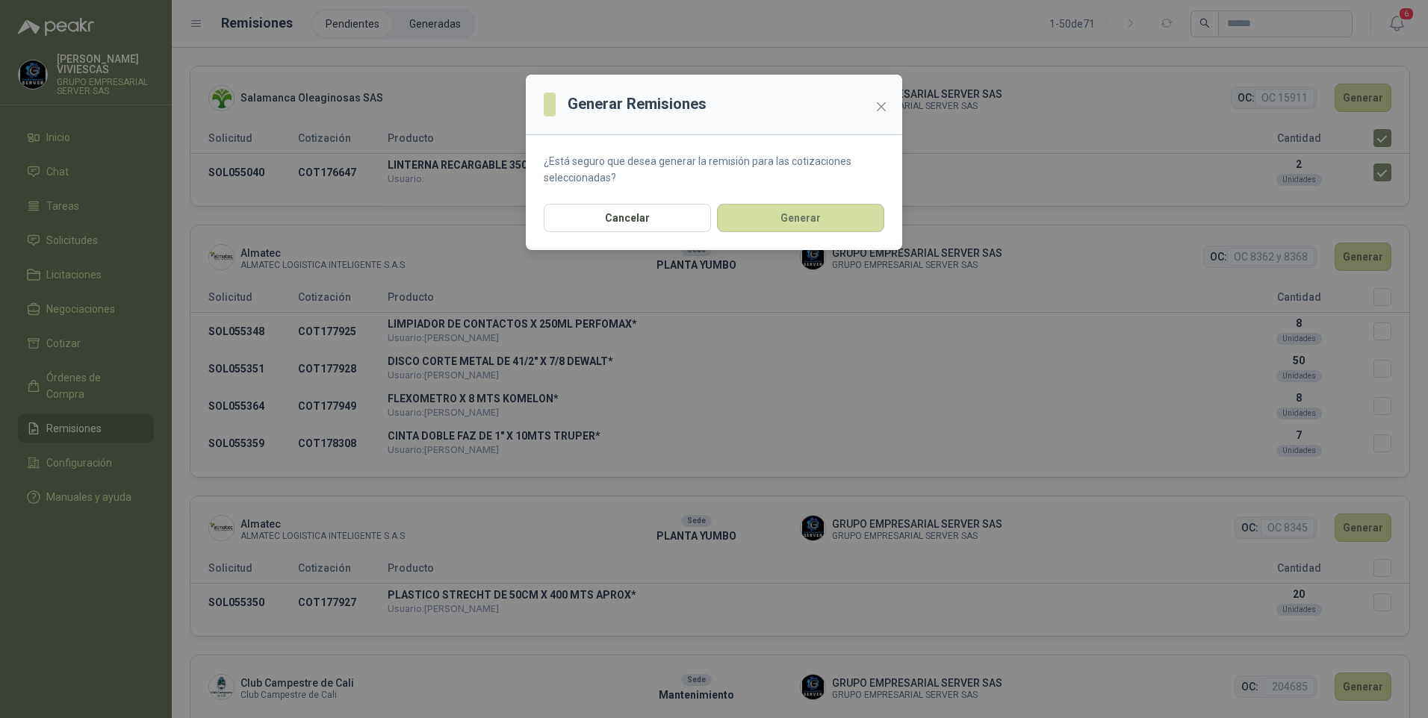
drag, startPoint x: 826, startPoint y: 239, endPoint x: 800, endPoint y: 217, distance: 33.4
click at [824, 235] on div "Cancelar Generar" at bounding box center [714, 227] width 376 height 46
click at [801, 223] on button "Generar" at bounding box center [800, 218] width 167 height 28
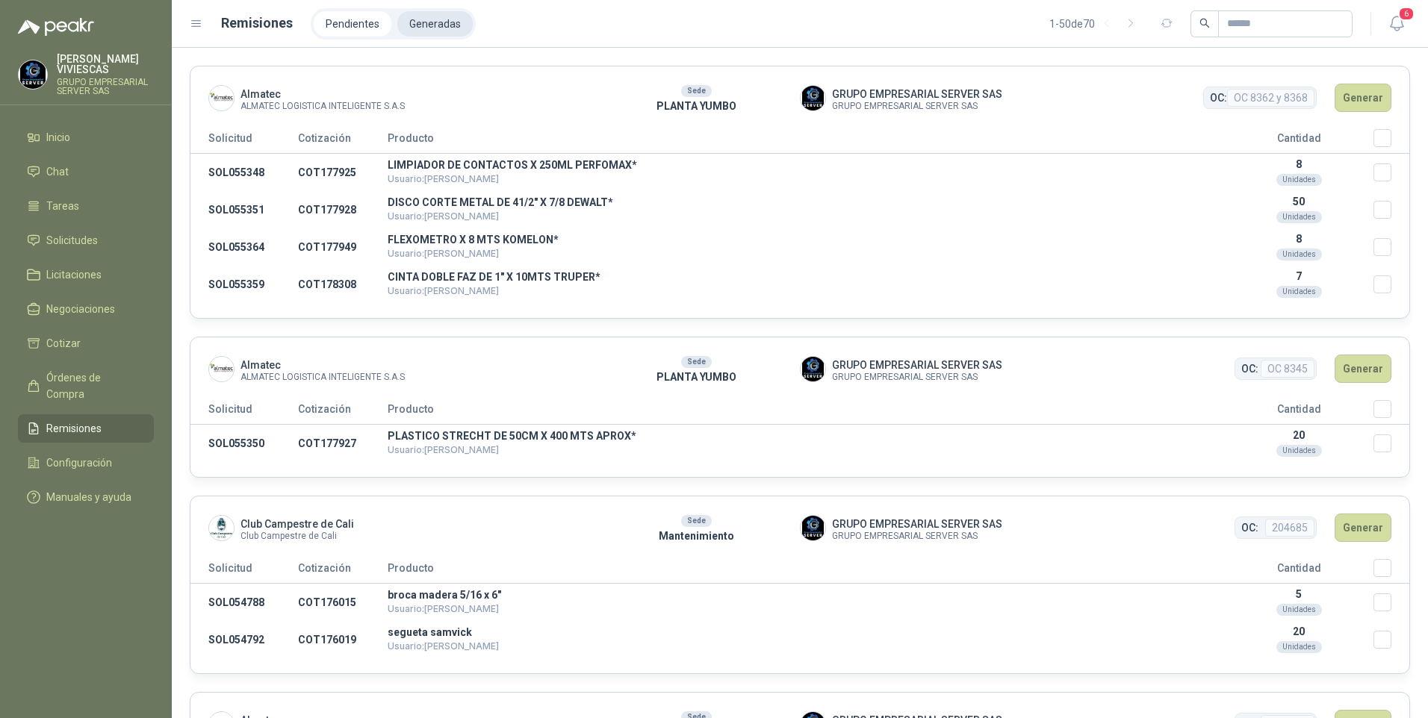
click at [443, 26] on li "Generadas" at bounding box center [434, 23] width 75 height 25
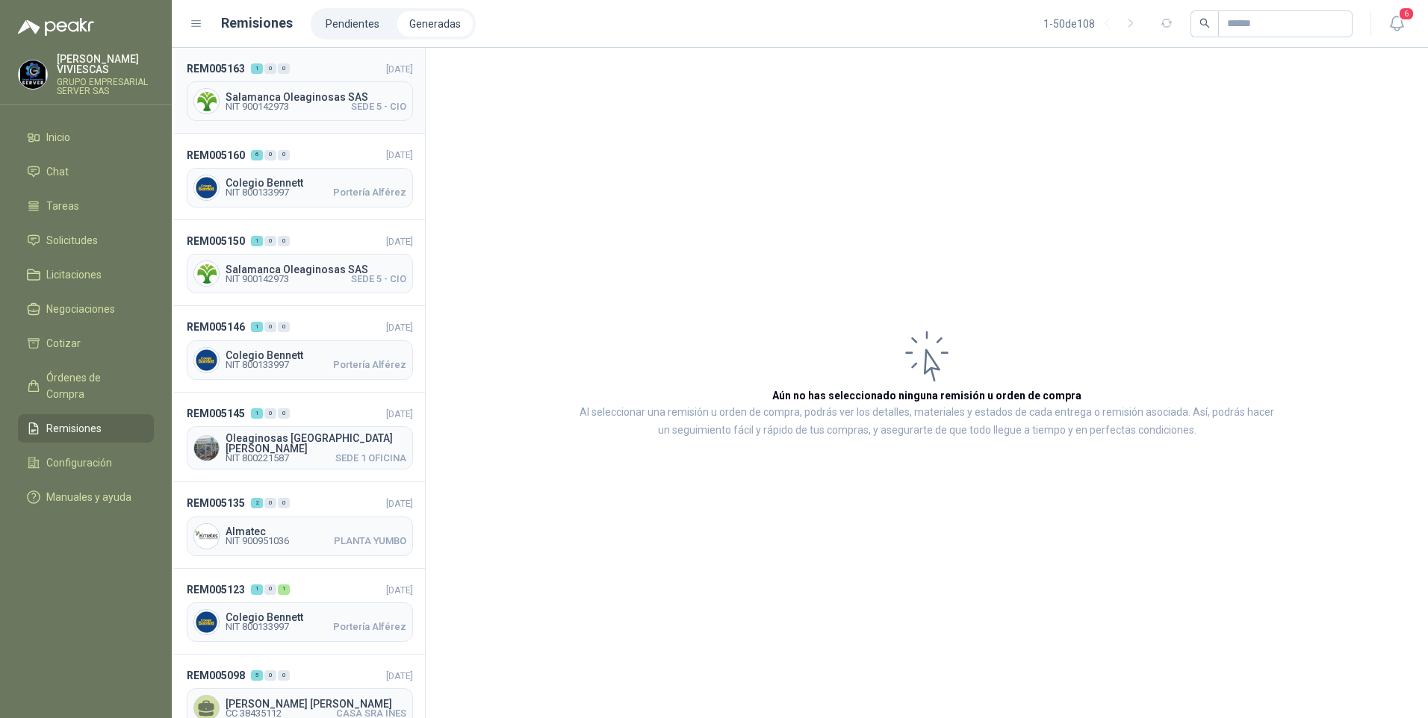
click at [277, 102] on span "NIT 900142973" at bounding box center [256, 106] width 63 height 9
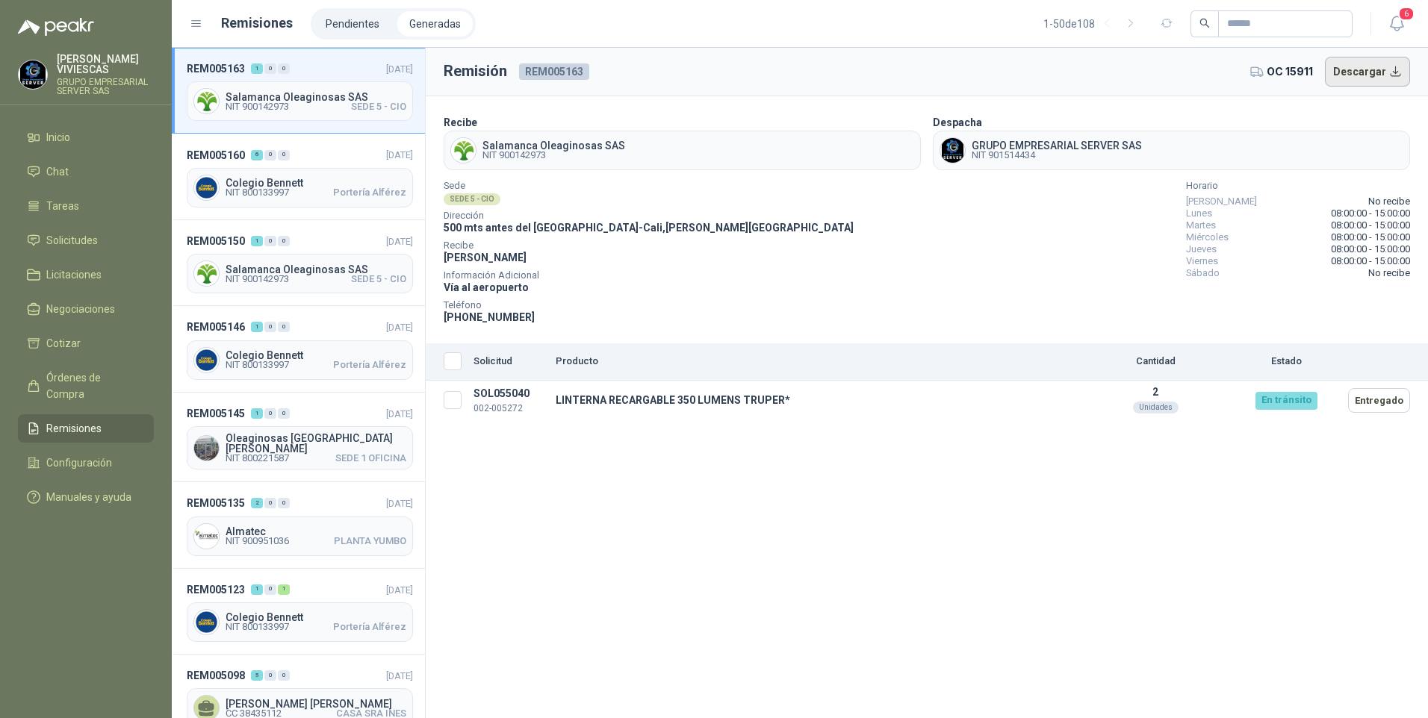
click at [1346, 72] on button "Descargar" at bounding box center [1368, 72] width 86 height 30
